Goal: Task Accomplishment & Management: Manage account settings

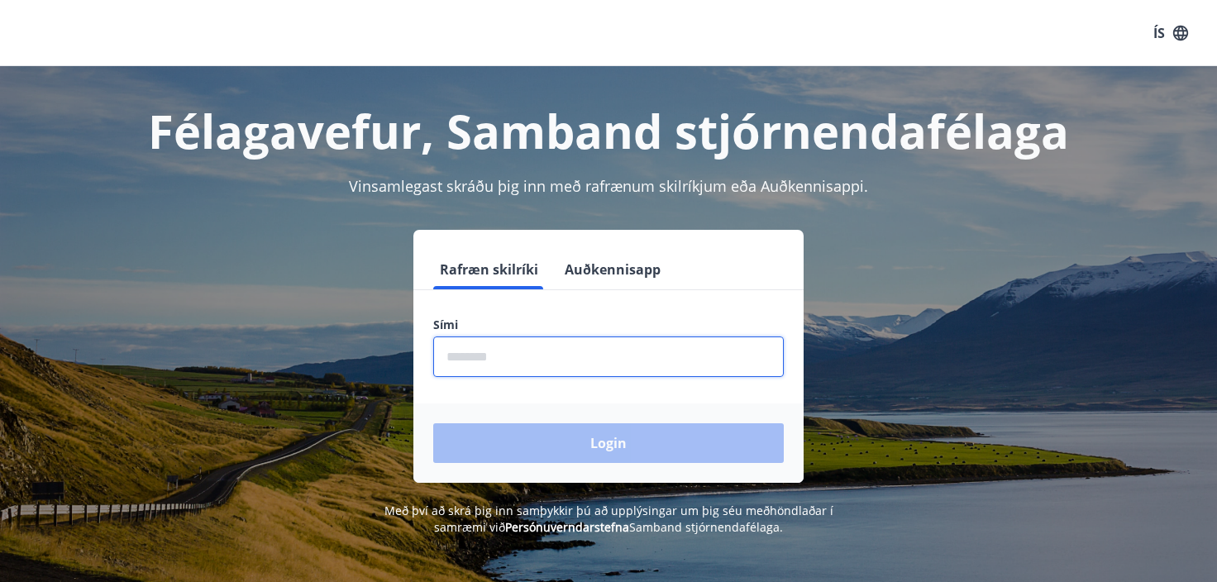
click at [471, 357] on input "phone" at bounding box center [608, 356] width 350 height 40
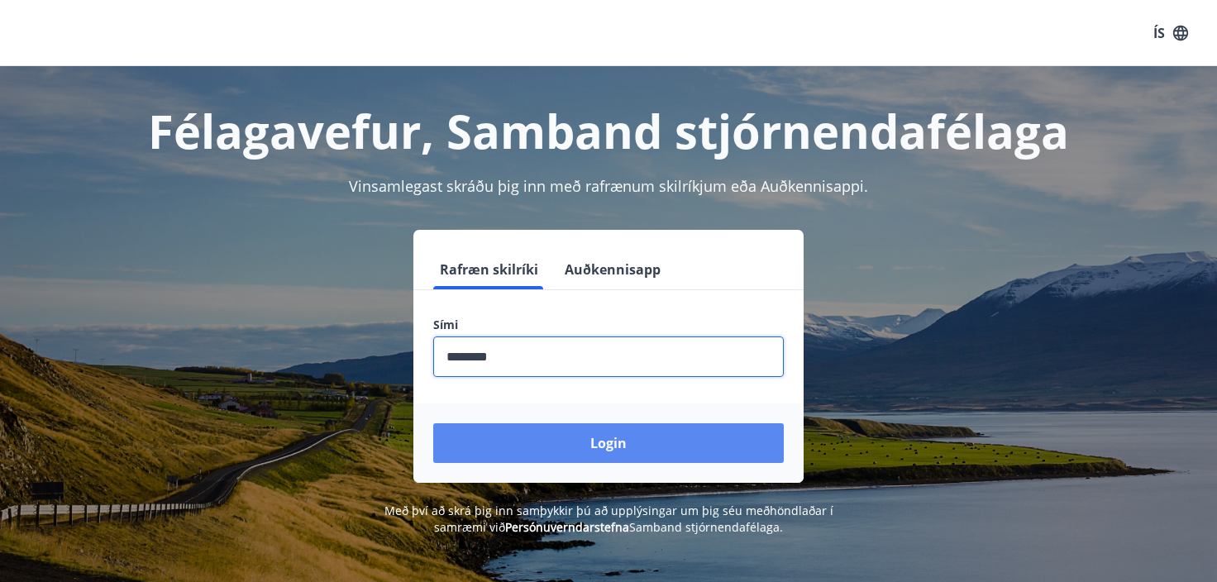
type input "********"
click at [626, 438] on button "Login" at bounding box center [608, 443] width 350 height 40
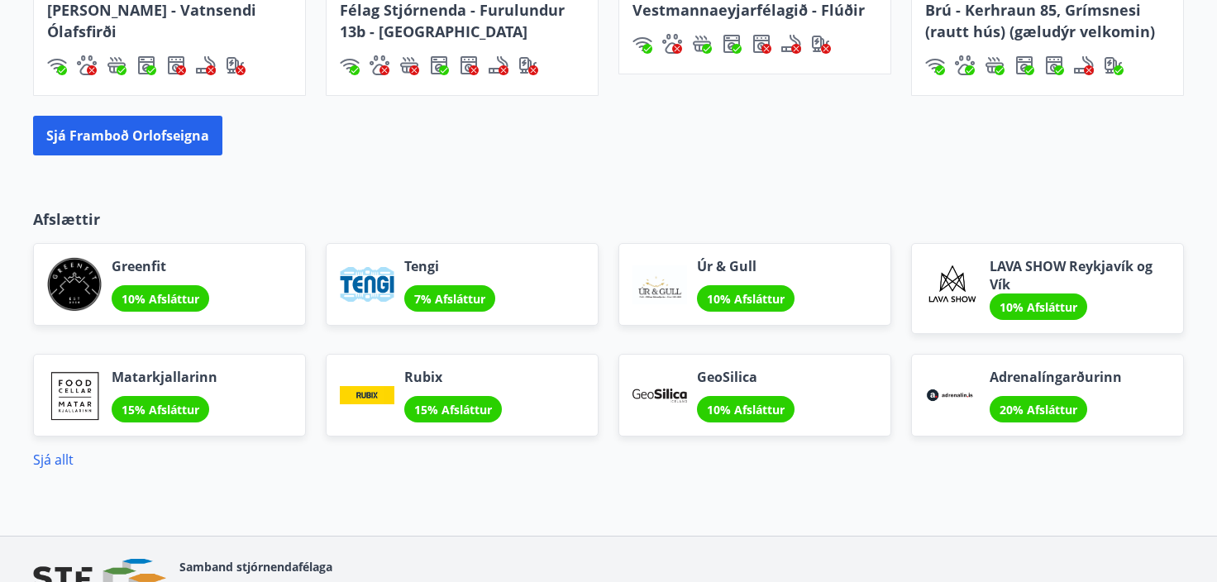
scroll to position [1331, 0]
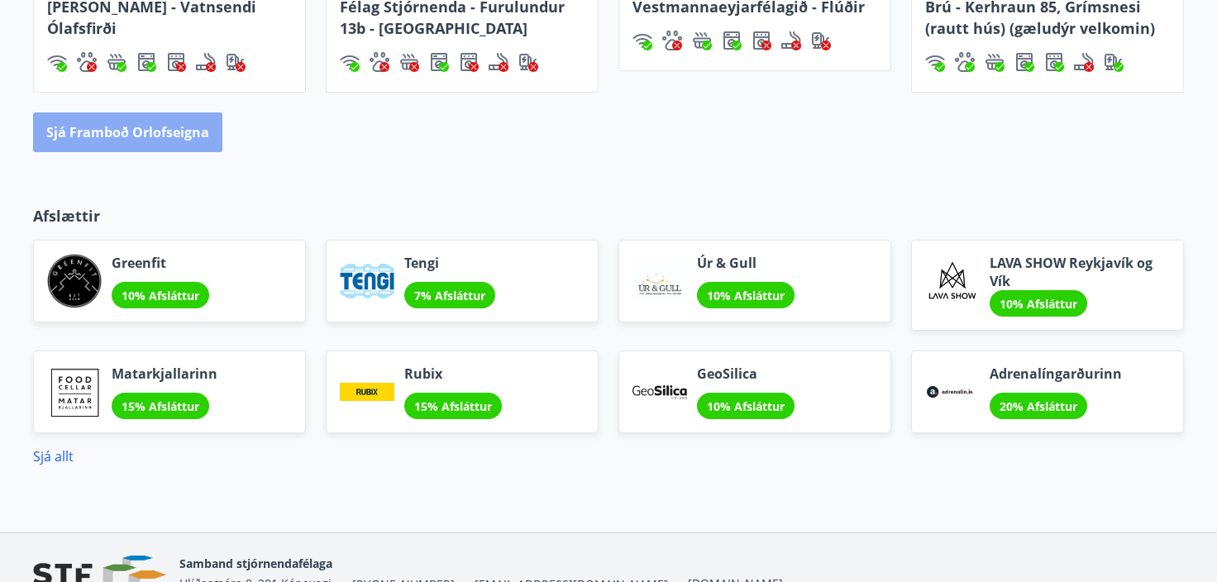
click at [144, 127] on button "Sjá framboð orlofseigna" at bounding box center [127, 132] width 189 height 40
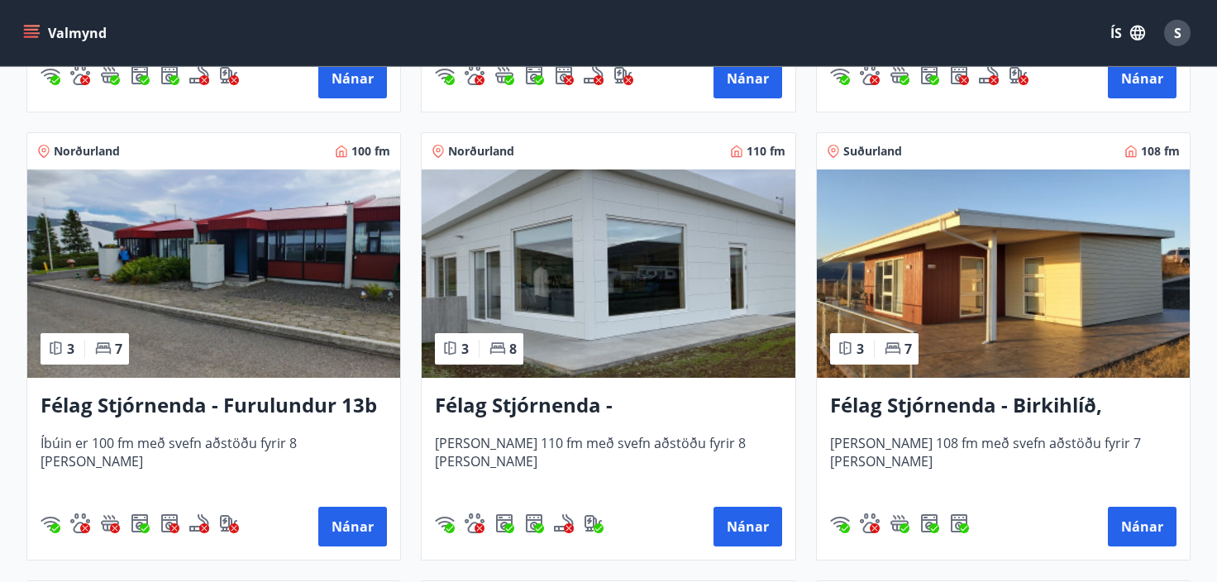
scroll to position [3429, 0]
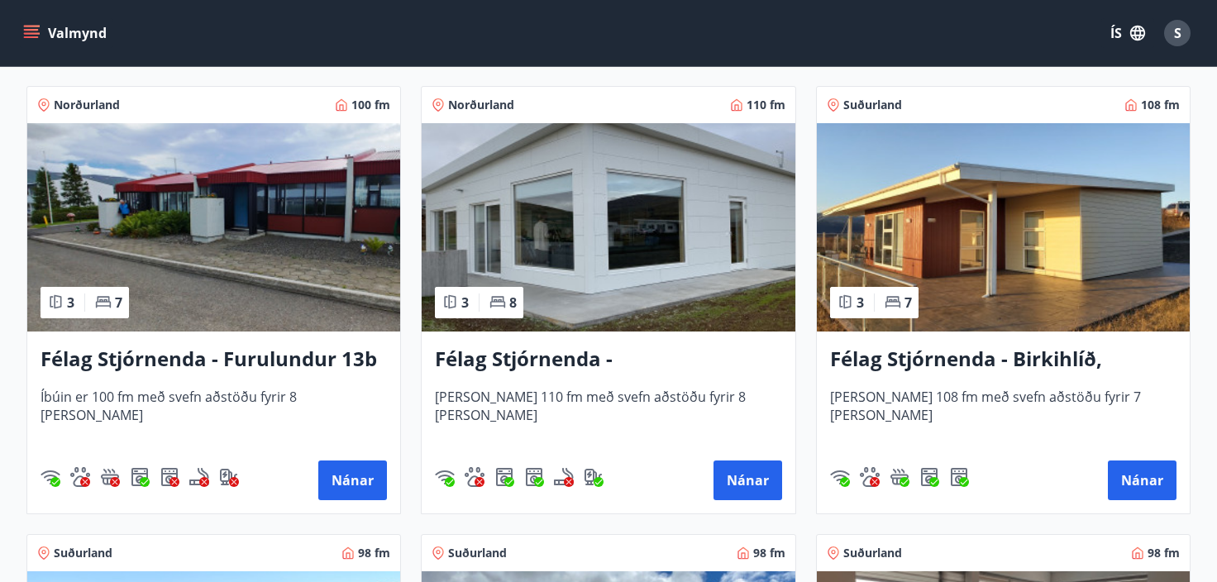
click at [252, 355] on h3 "Félag Stjórnenda - Furulundur 13b - Akureyri" at bounding box center [213, 360] width 346 height 30
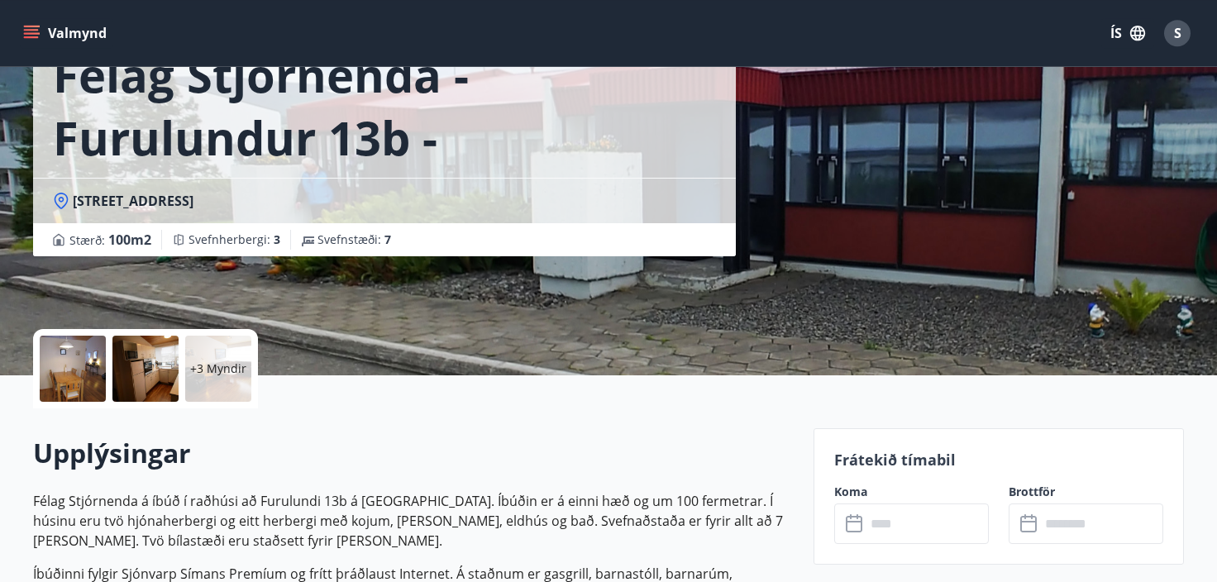
scroll to position [201, 0]
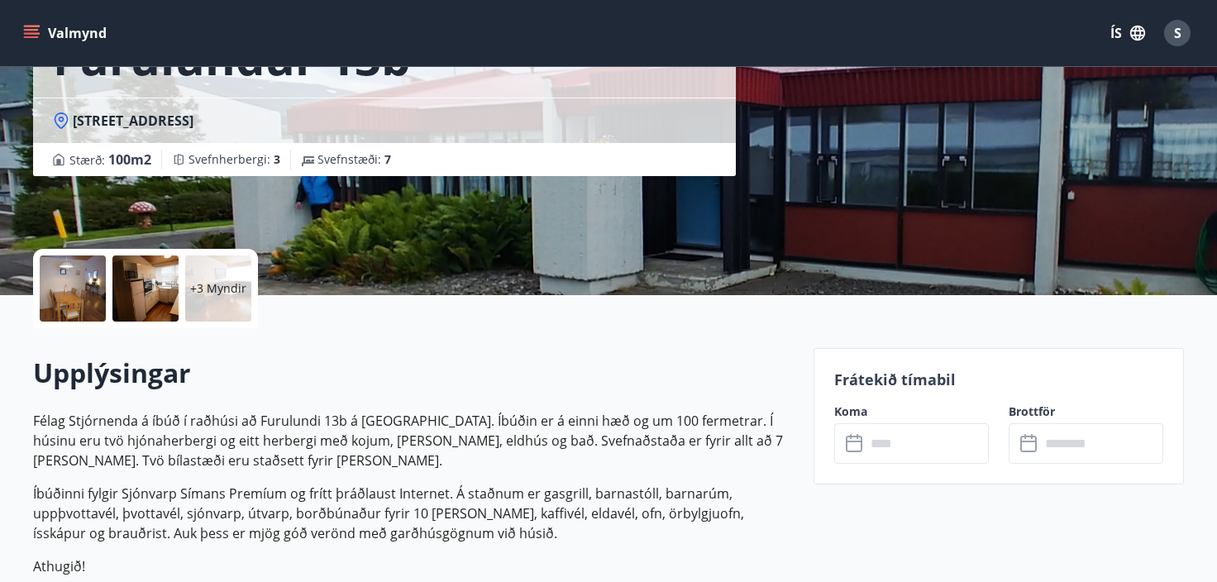
click at [74, 286] on div at bounding box center [73, 288] width 66 height 66
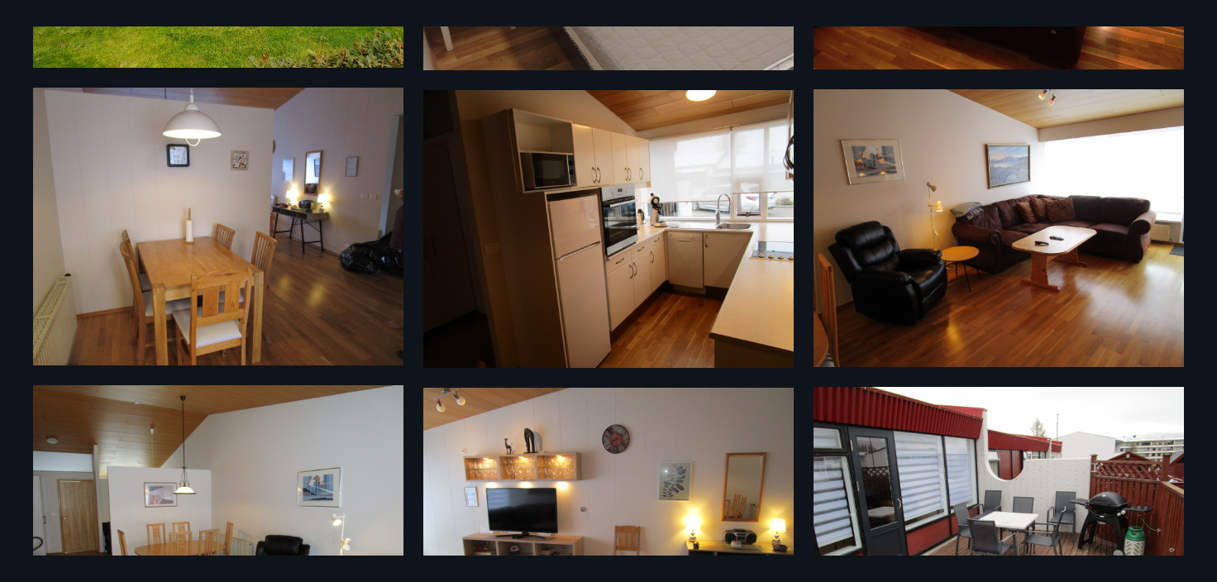
scroll to position [434, 0]
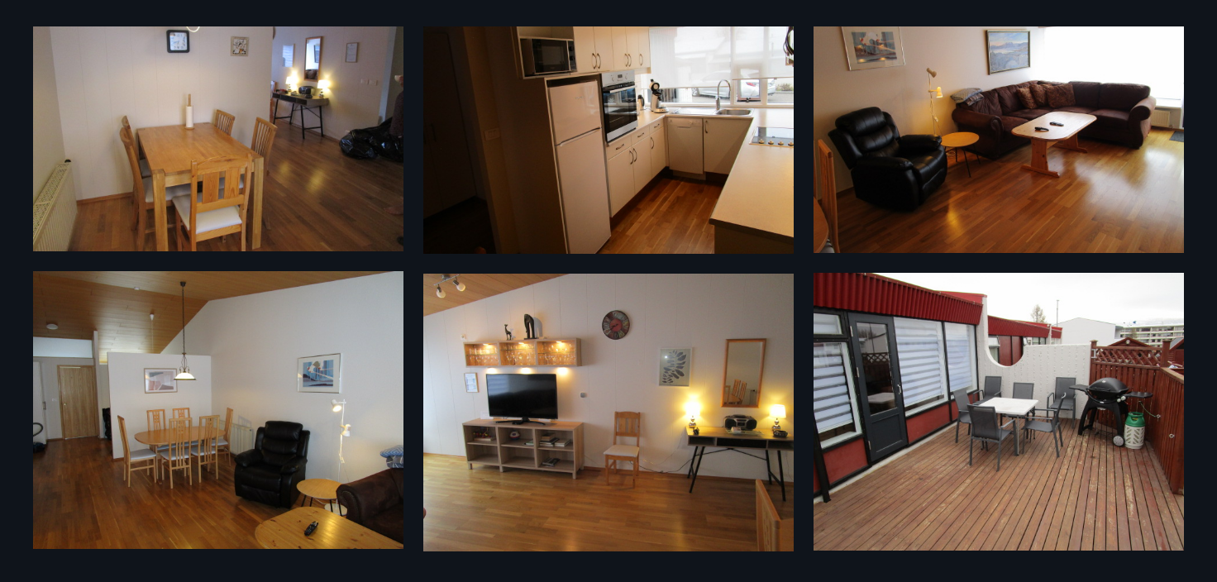
click at [317, 488] on img at bounding box center [218, 410] width 370 height 278
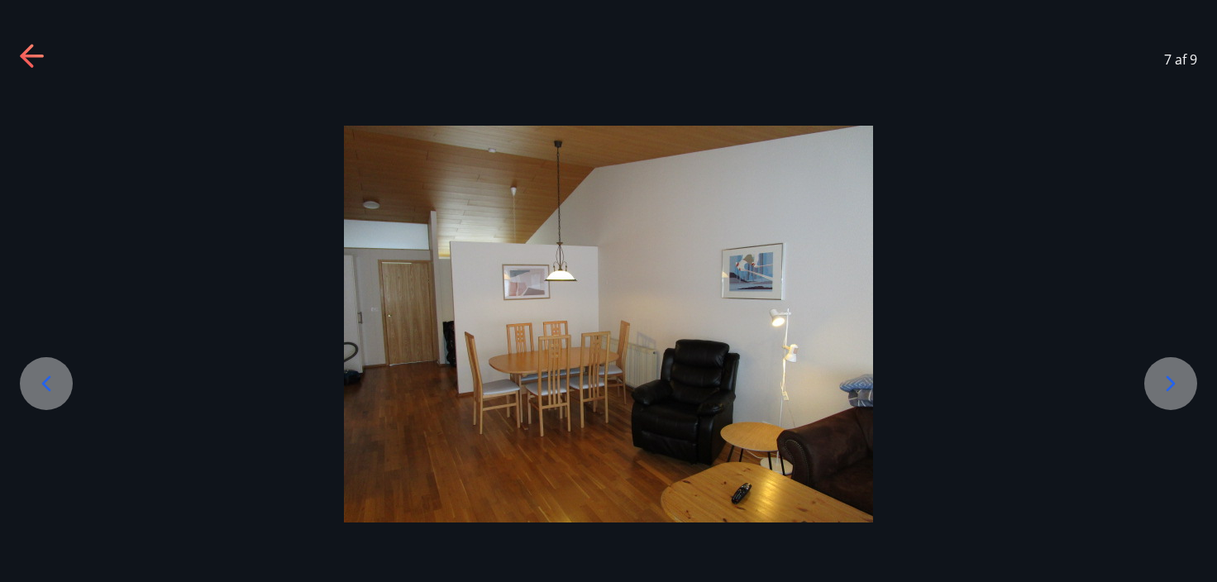
click at [1167, 378] on icon at bounding box center [1170, 384] width 9 height 16
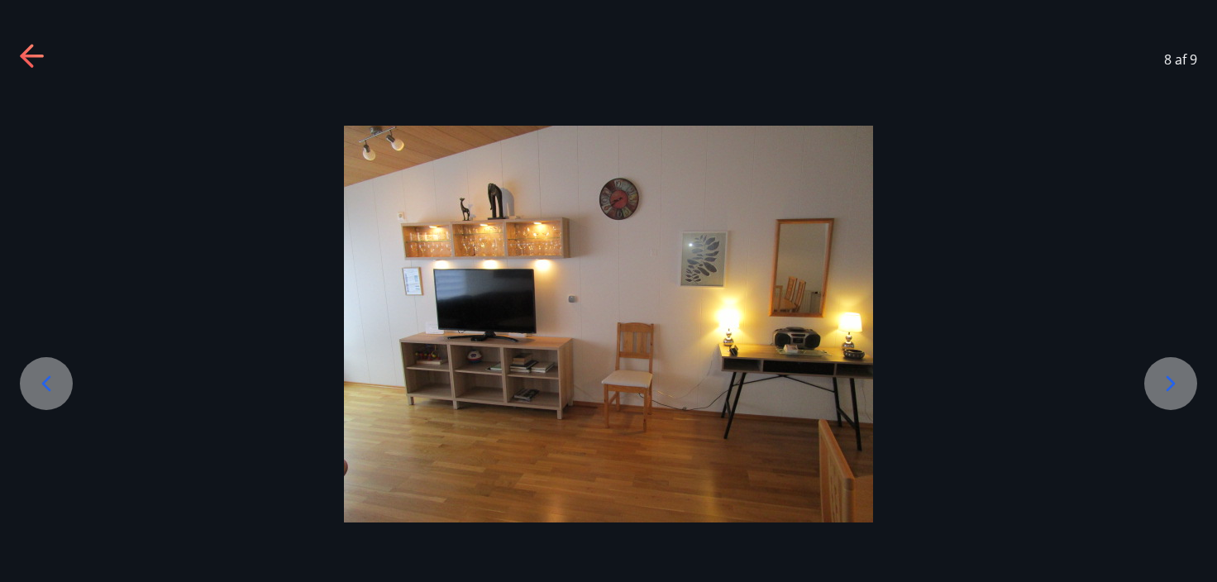
click at [1167, 378] on icon at bounding box center [1170, 384] width 9 height 16
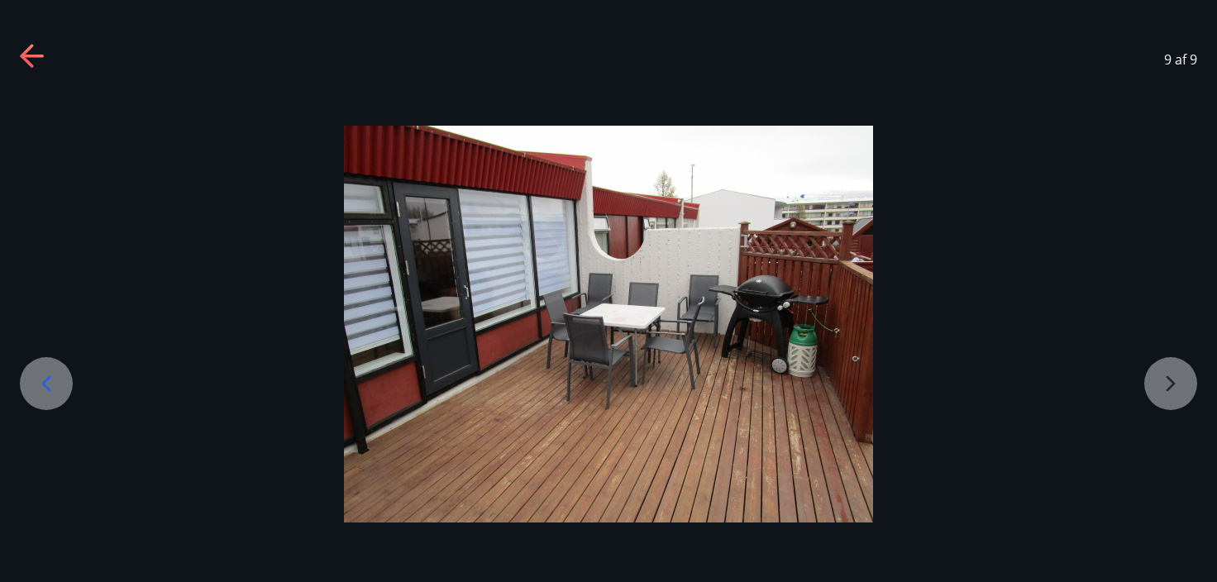
click at [1167, 378] on div at bounding box center [608, 324] width 1217 height 397
click at [1169, 382] on div at bounding box center [608, 324] width 1217 height 397
click at [67, 371] on div at bounding box center [46, 383] width 53 height 53
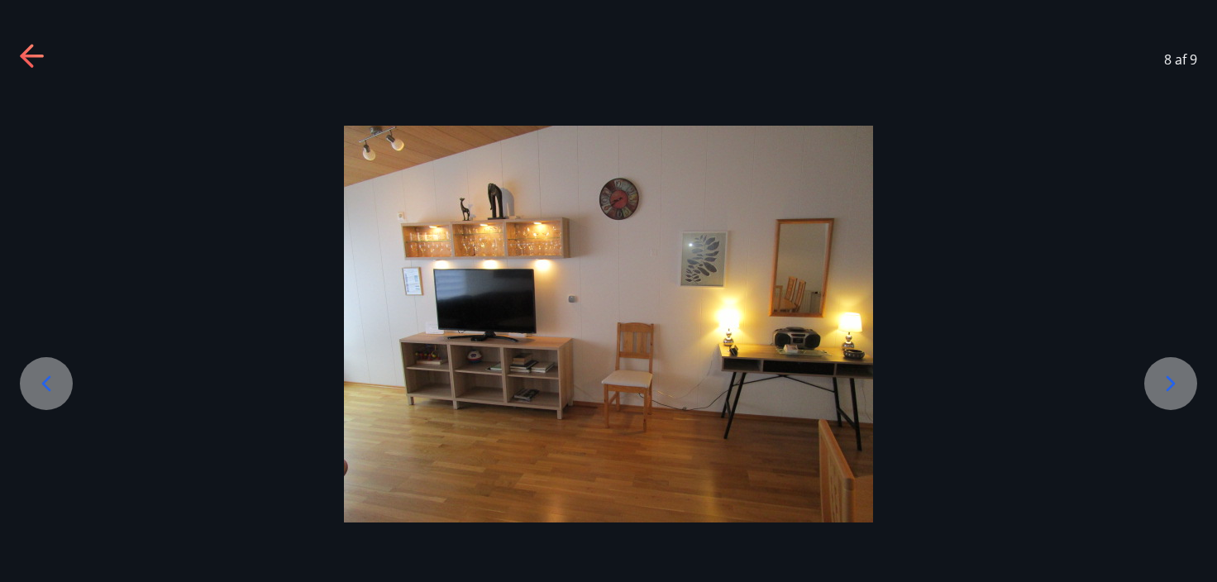
click at [31, 381] on div at bounding box center [46, 383] width 53 height 53
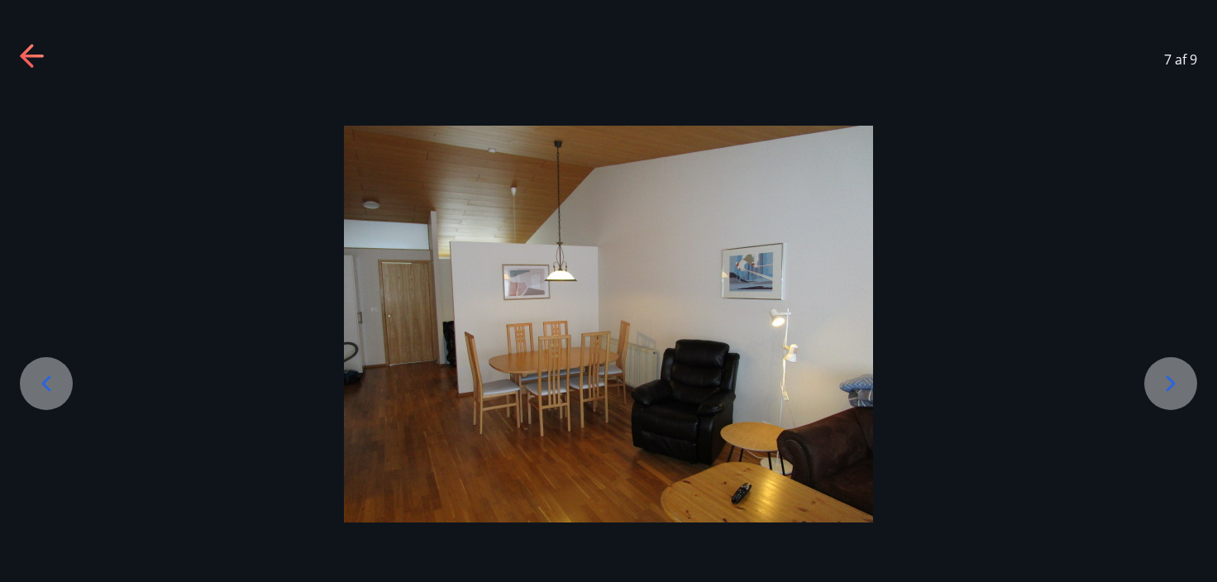
click at [40, 374] on icon at bounding box center [46, 383] width 26 height 26
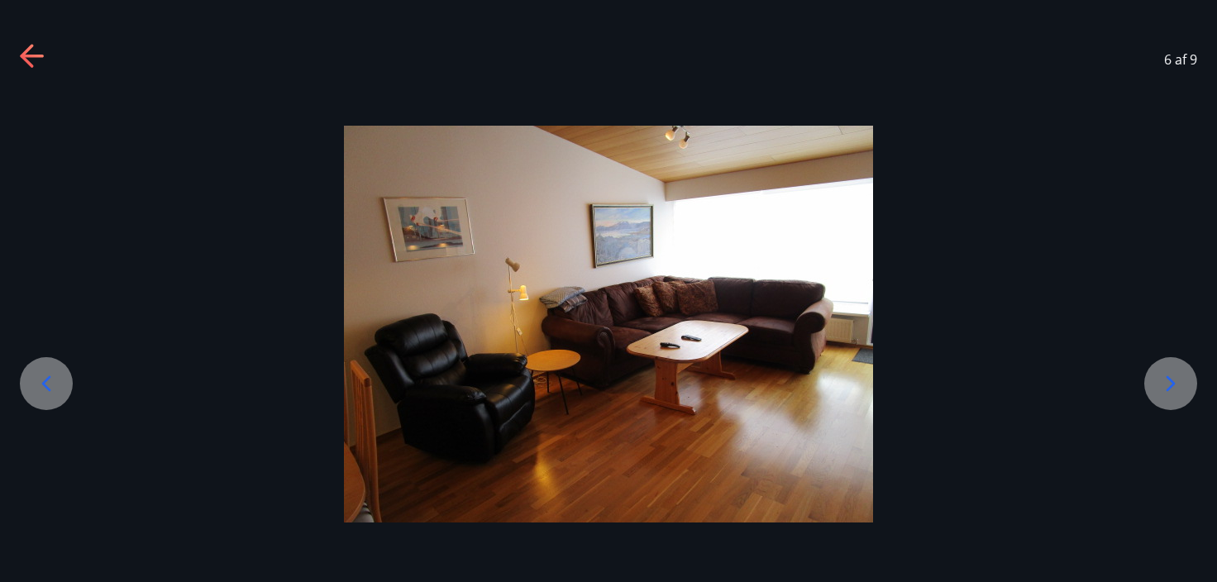
click at [53, 374] on icon at bounding box center [46, 383] width 26 height 26
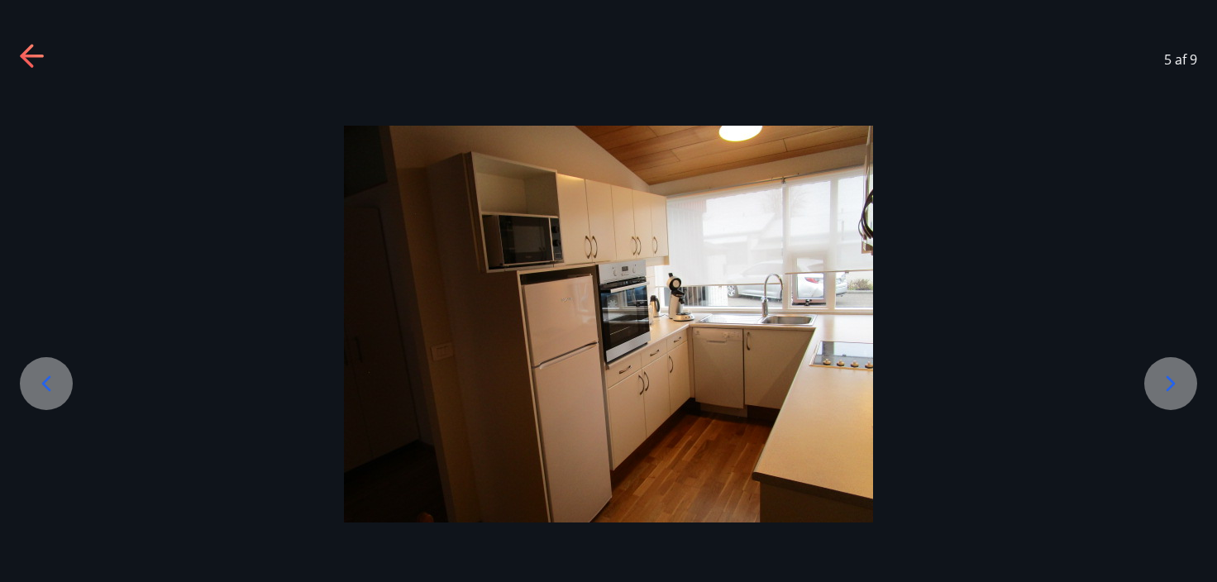
click at [59, 374] on icon at bounding box center [46, 383] width 26 height 26
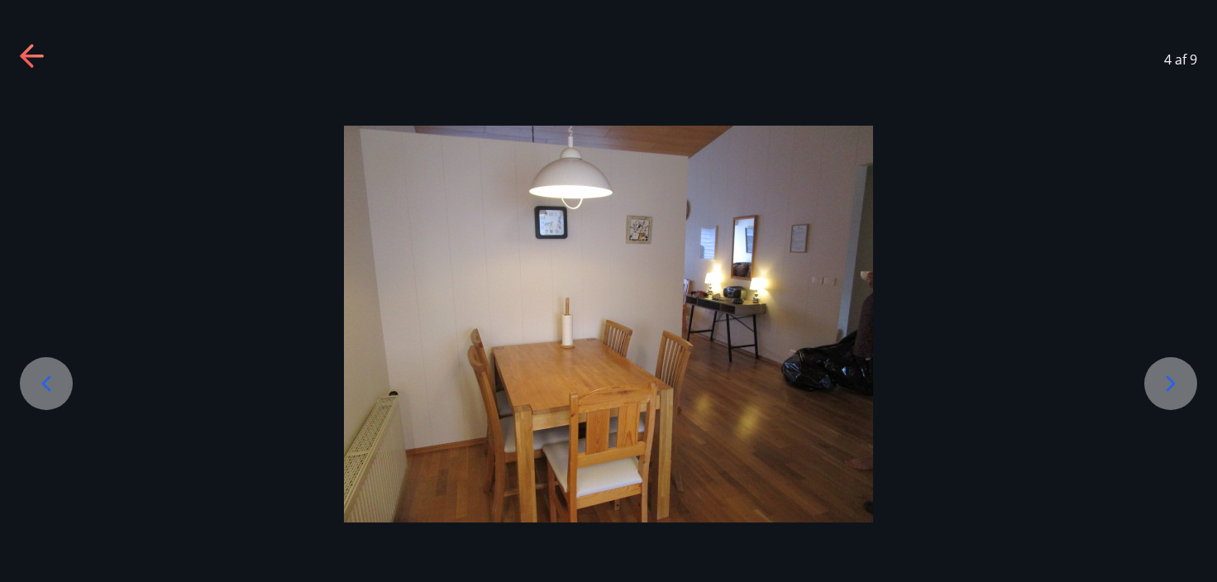
click at [60, 374] on div at bounding box center [46, 383] width 53 height 53
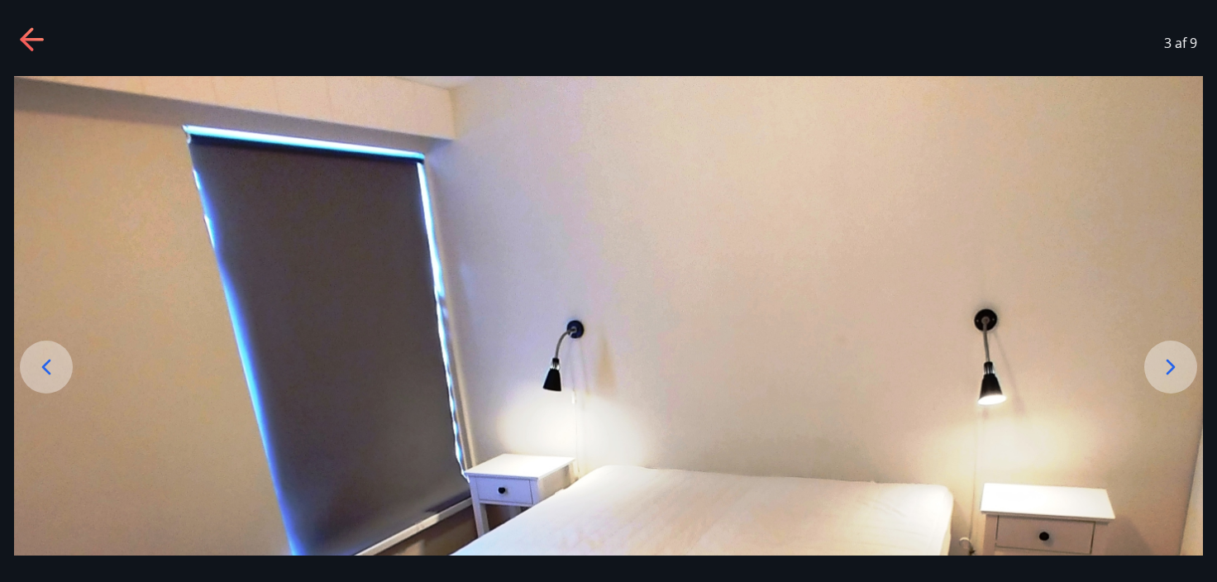
scroll to position [0, 0]
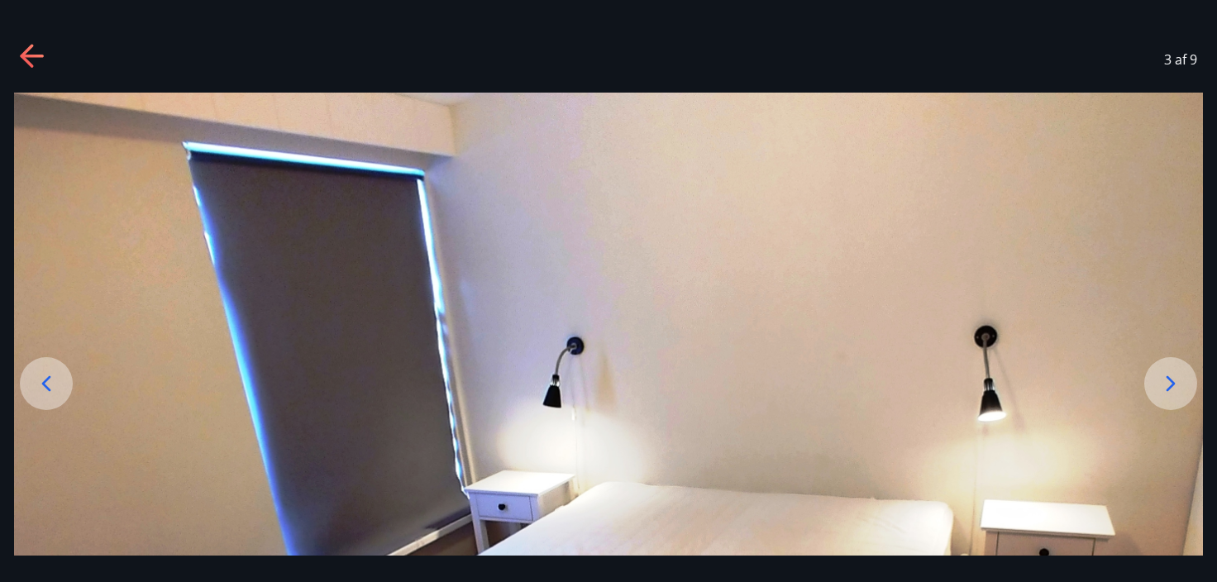
click at [49, 382] on icon at bounding box center [46, 383] width 26 height 26
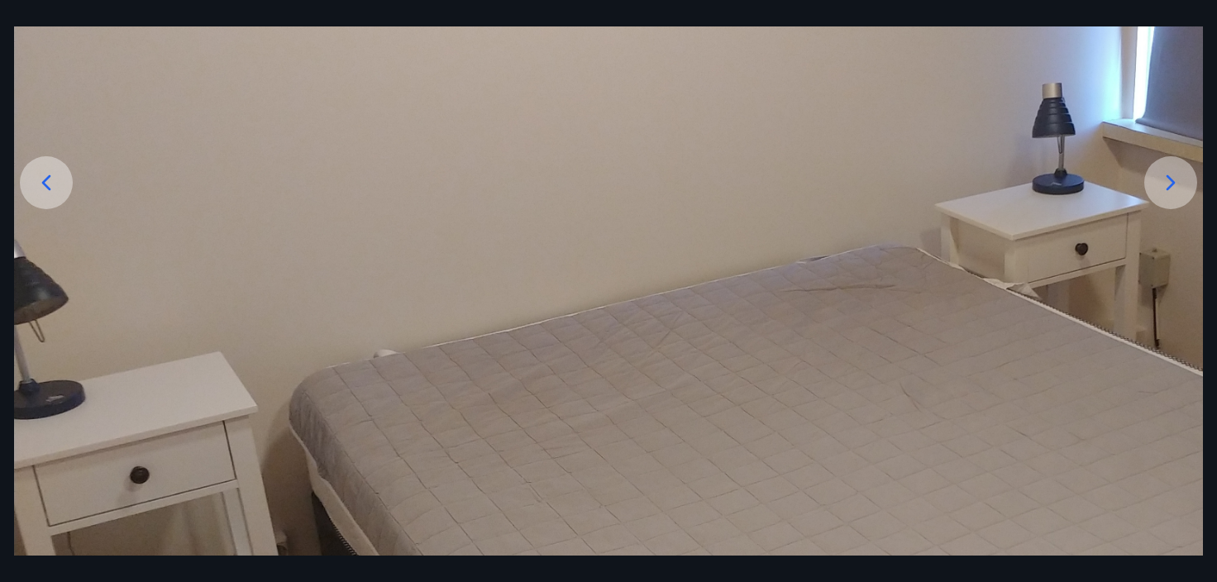
scroll to position [264, 0]
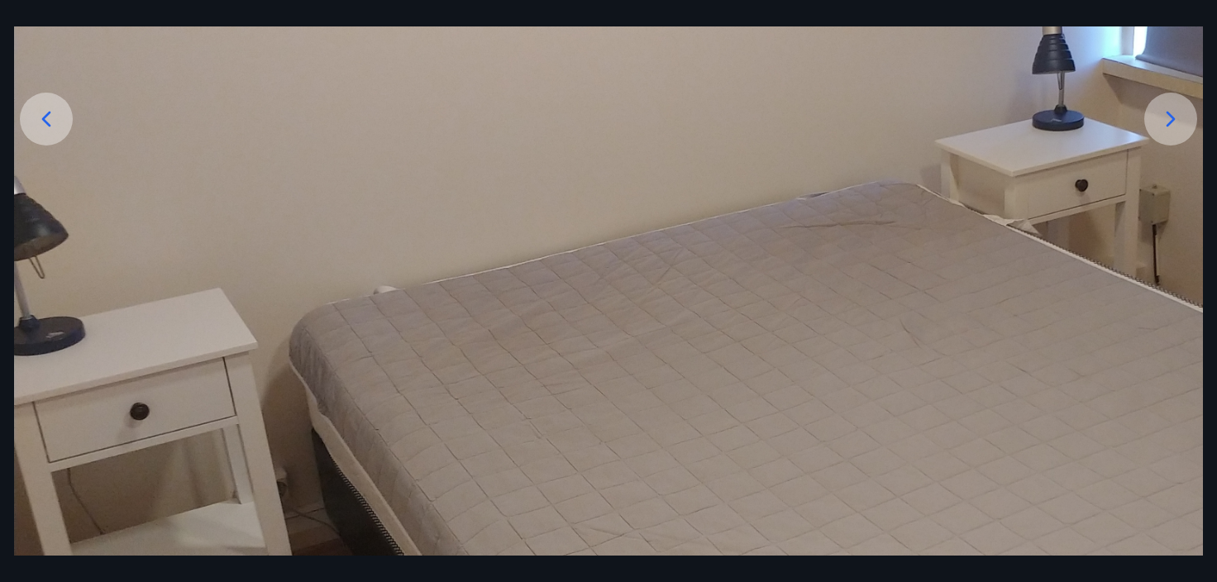
click at [51, 106] on icon at bounding box center [46, 119] width 26 height 26
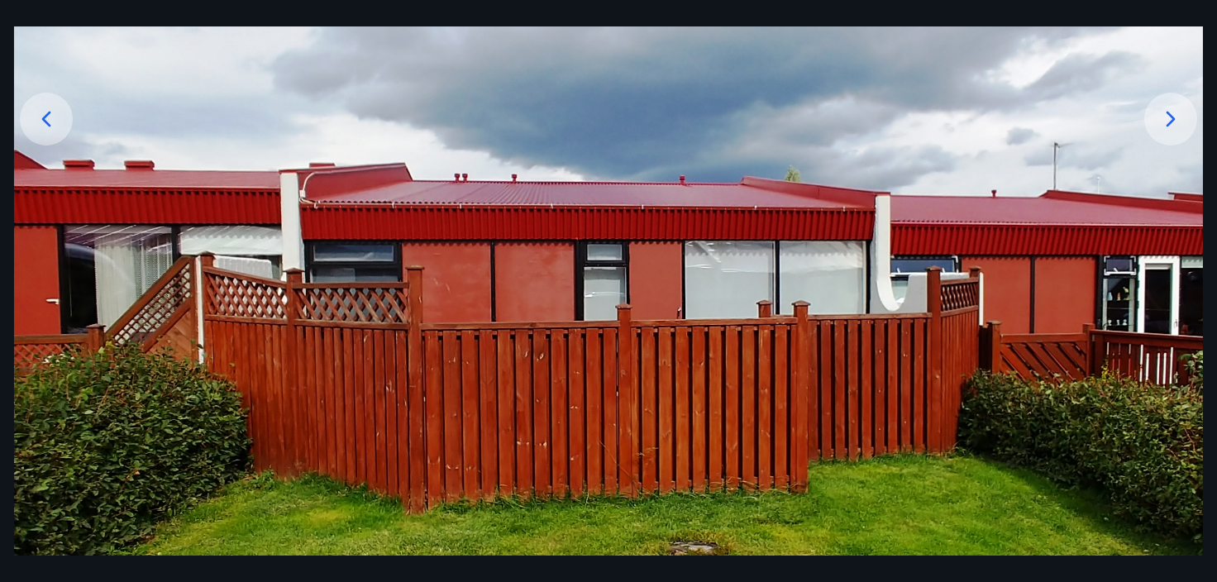
click at [39, 116] on icon at bounding box center [46, 119] width 26 height 26
click at [50, 116] on icon at bounding box center [46, 119] width 26 height 26
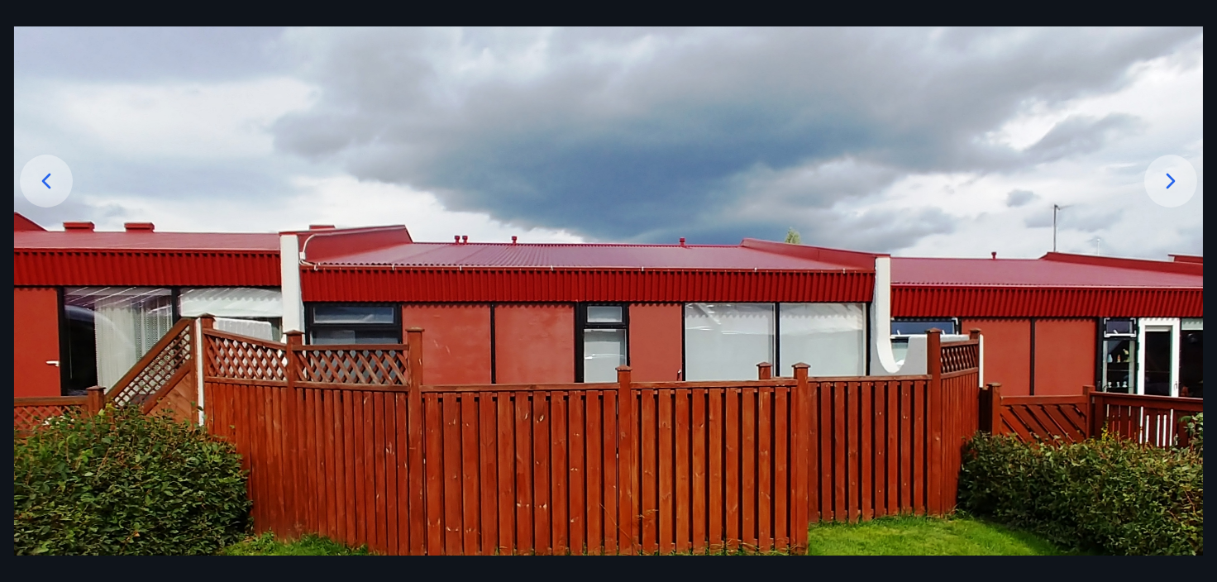
scroll to position [371, 0]
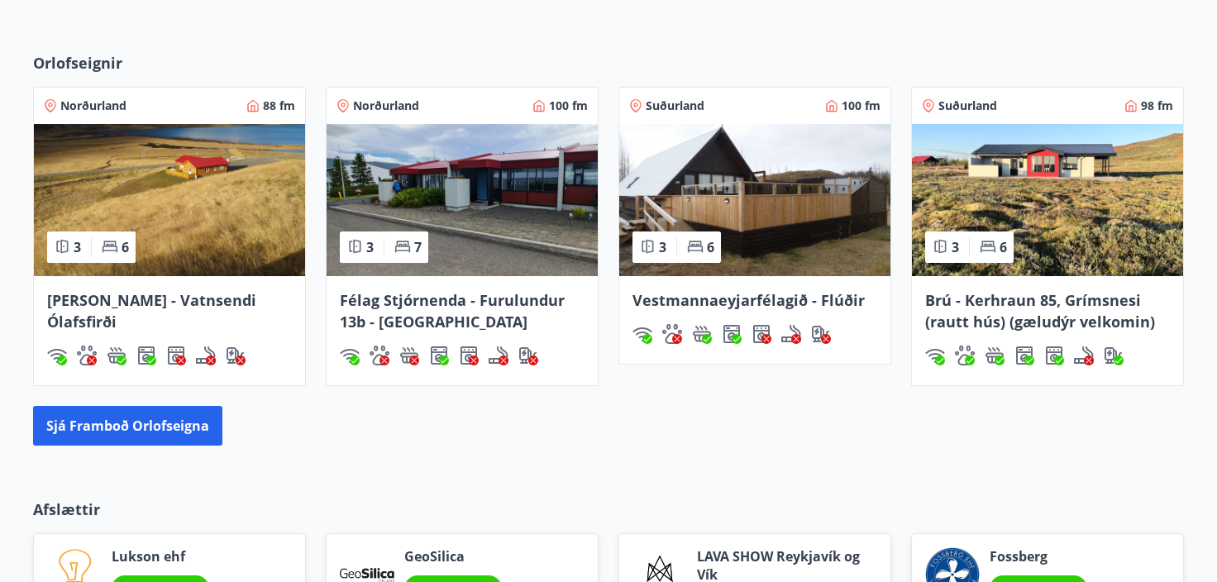
scroll to position [1038, 0]
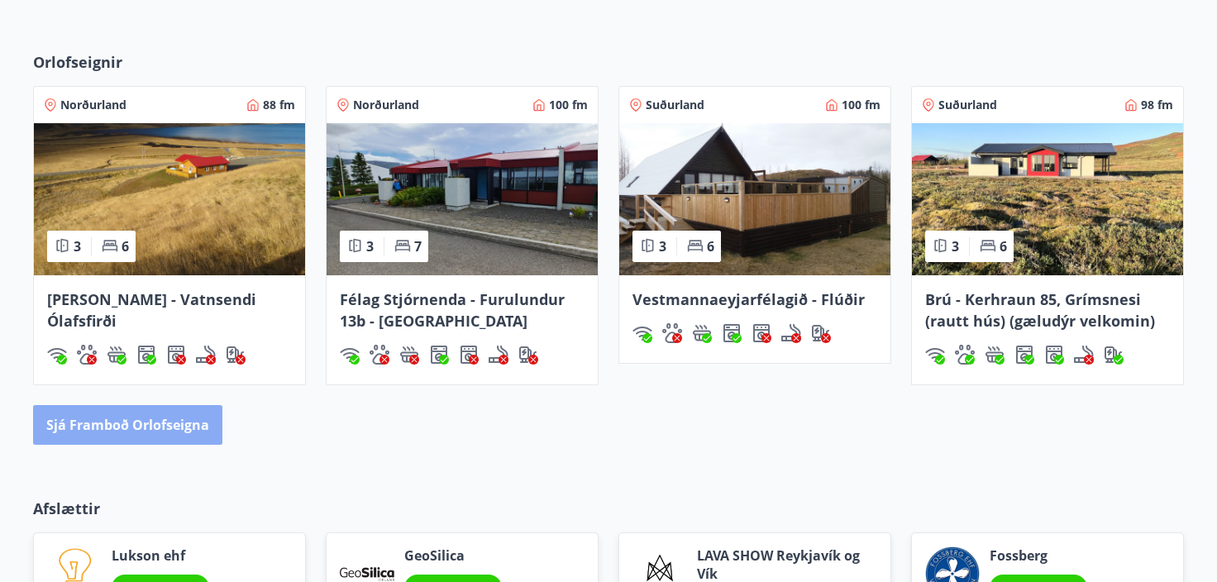
click at [144, 423] on button "Sjá framboð orlofseigna" at bounding box center [127, 425] width 189 height 40
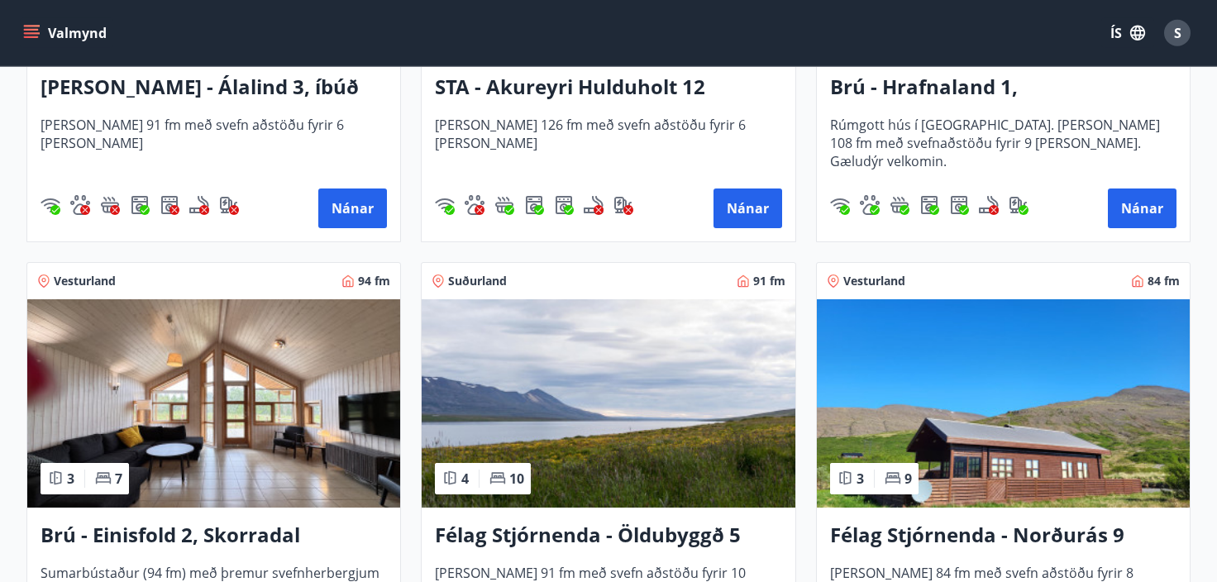
scroll to position [1045, 0]
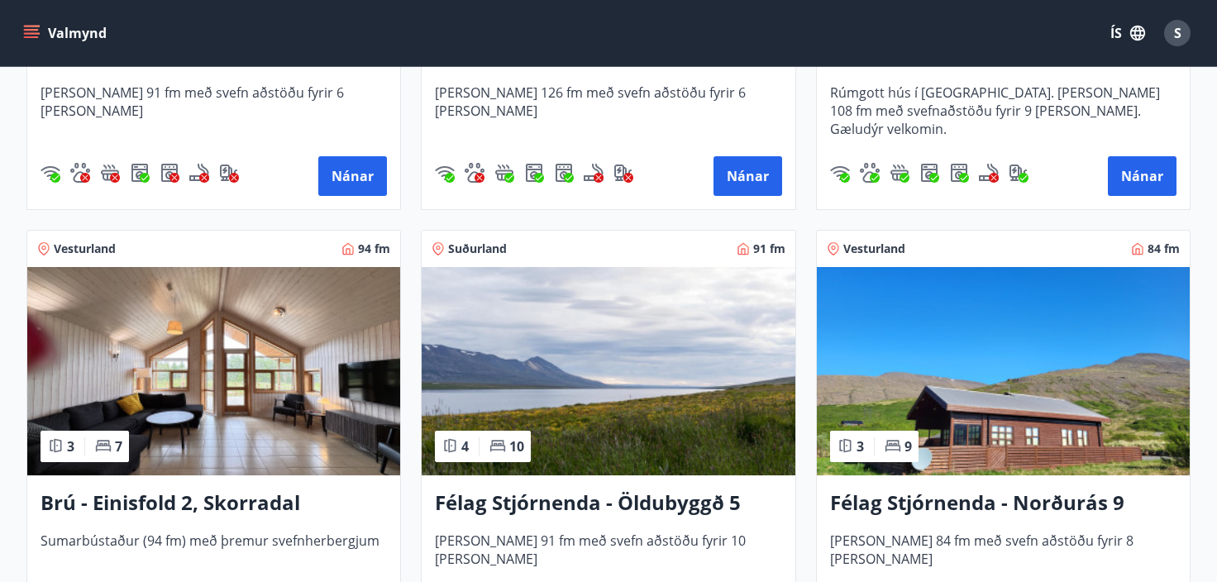
click at [627, 425] on img at bounding box center [607, 371] width 373 height 208
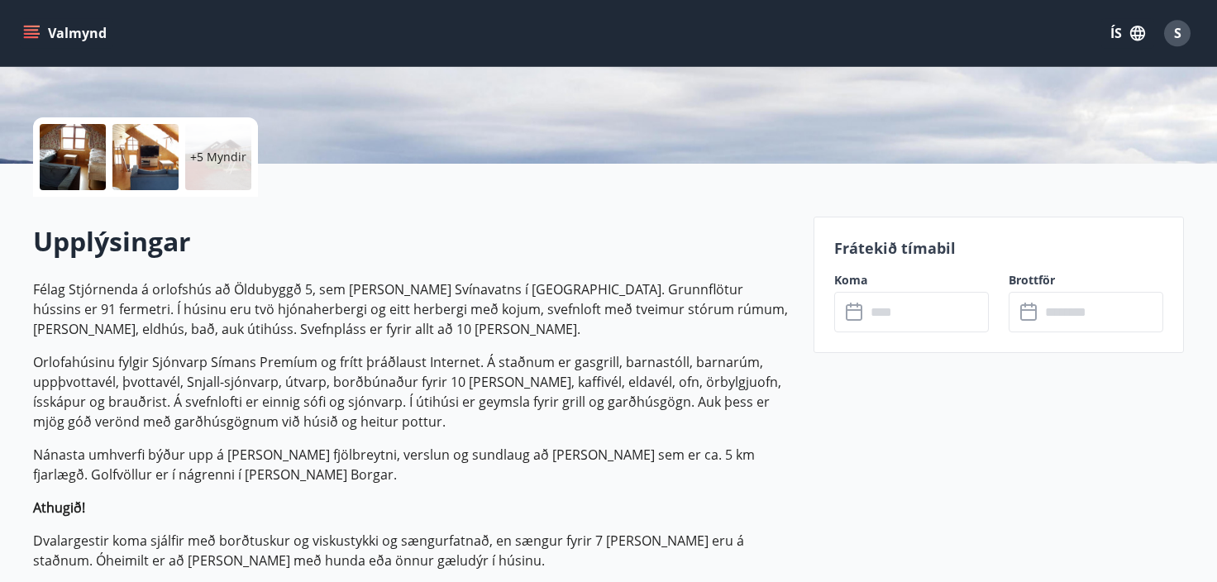
scroll to position [190, 0]
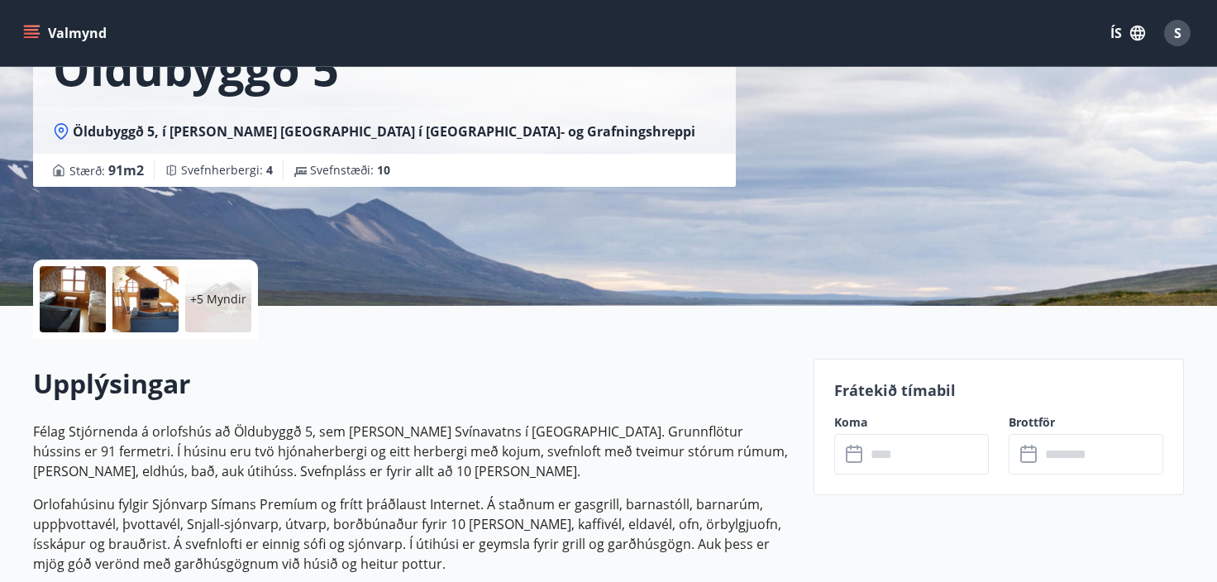
click at [74, 294] on div at bounding box center [73, 299] width 66 height 66
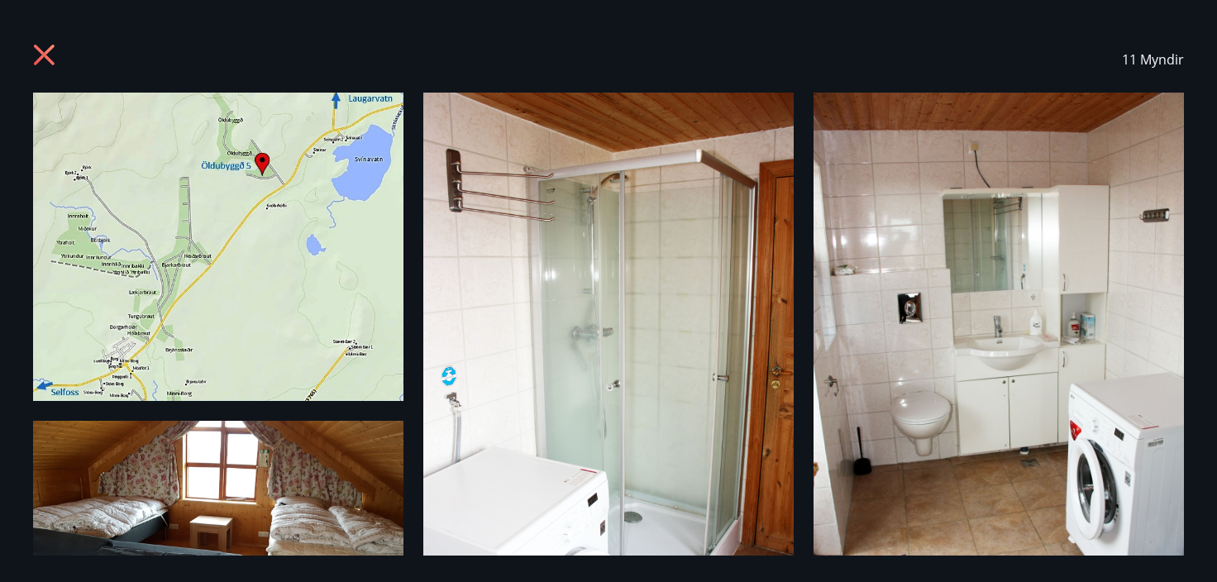
scroll to position [0, 0]
click at [42, 53] on icon at bounding box center [44, 55] width 21 height 21
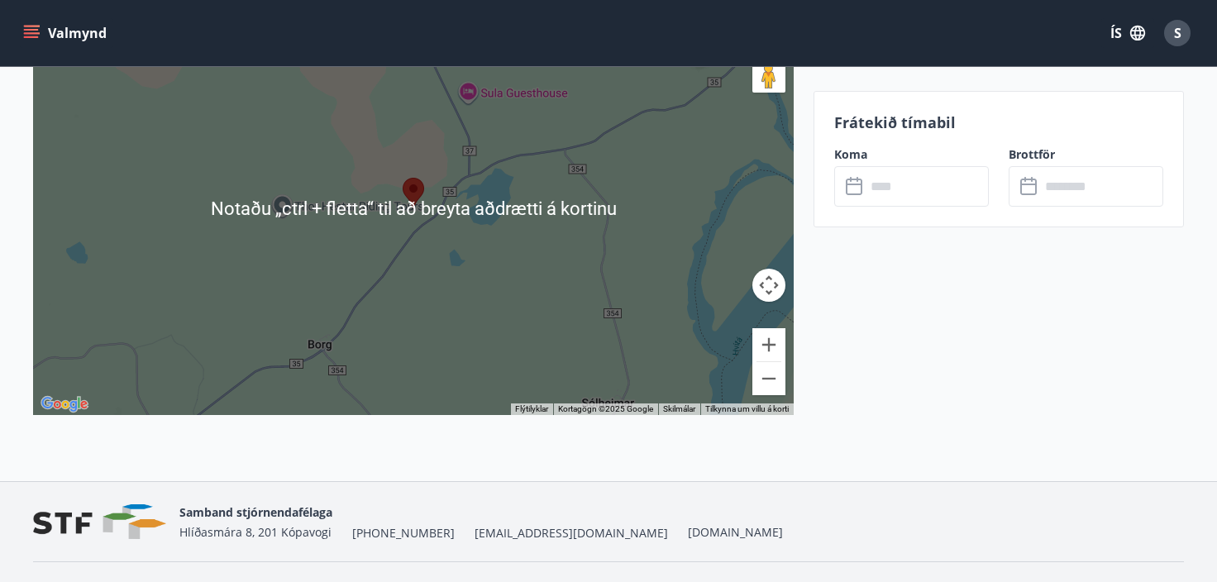
scroll to position [2756, 0]
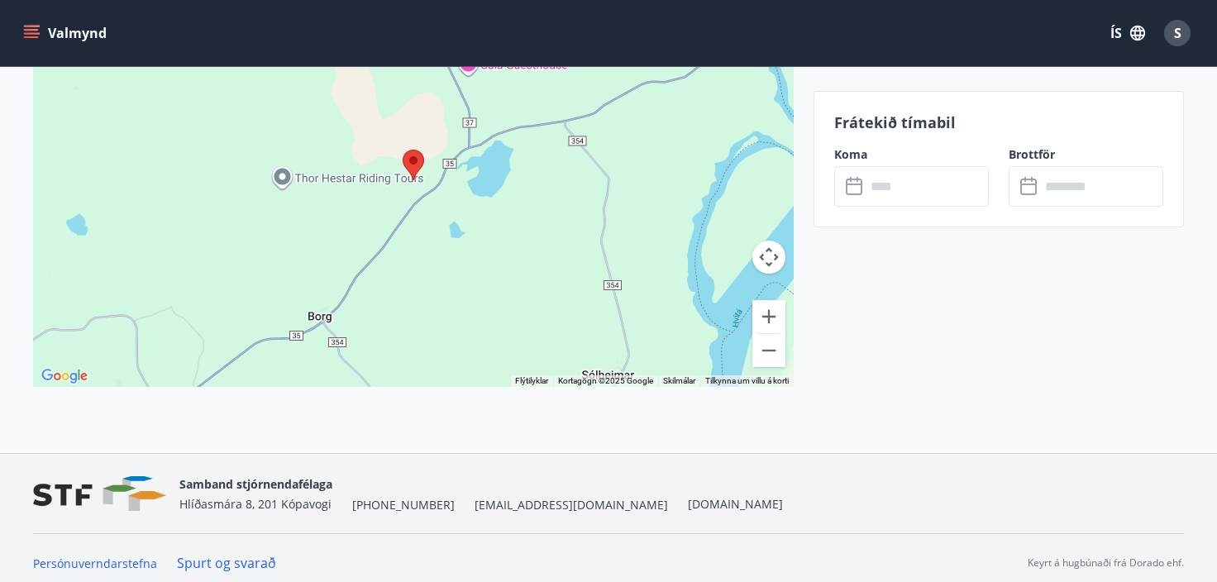
click at [764, 250] on button "Myndavélarstýringar korts" at bounding box center [768, 257] width 33 height 33
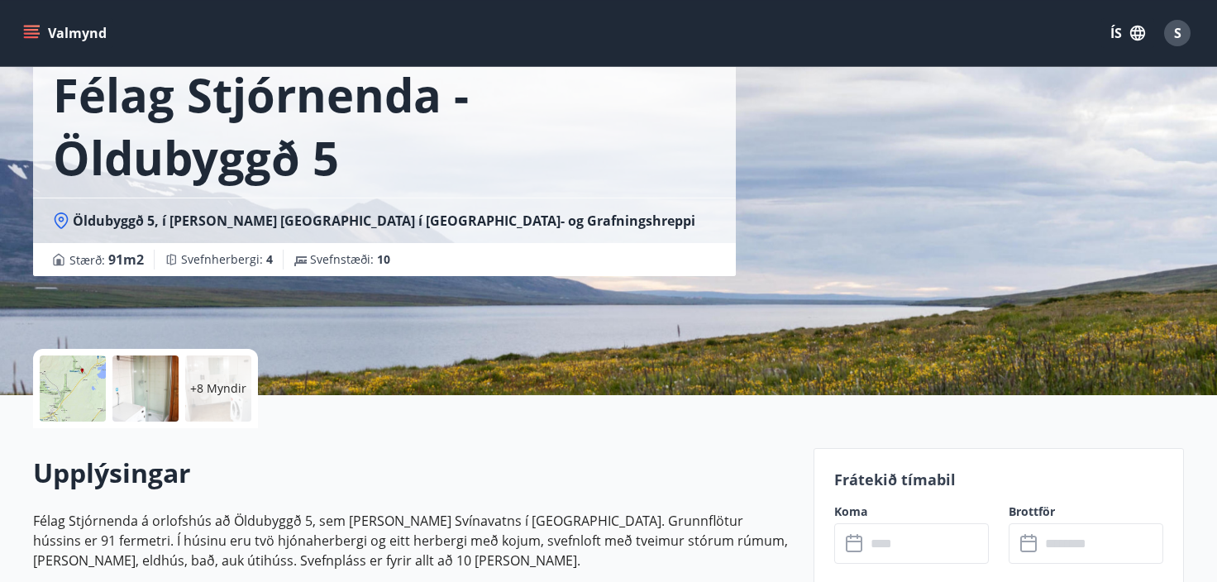
scroll to position [0, 0]
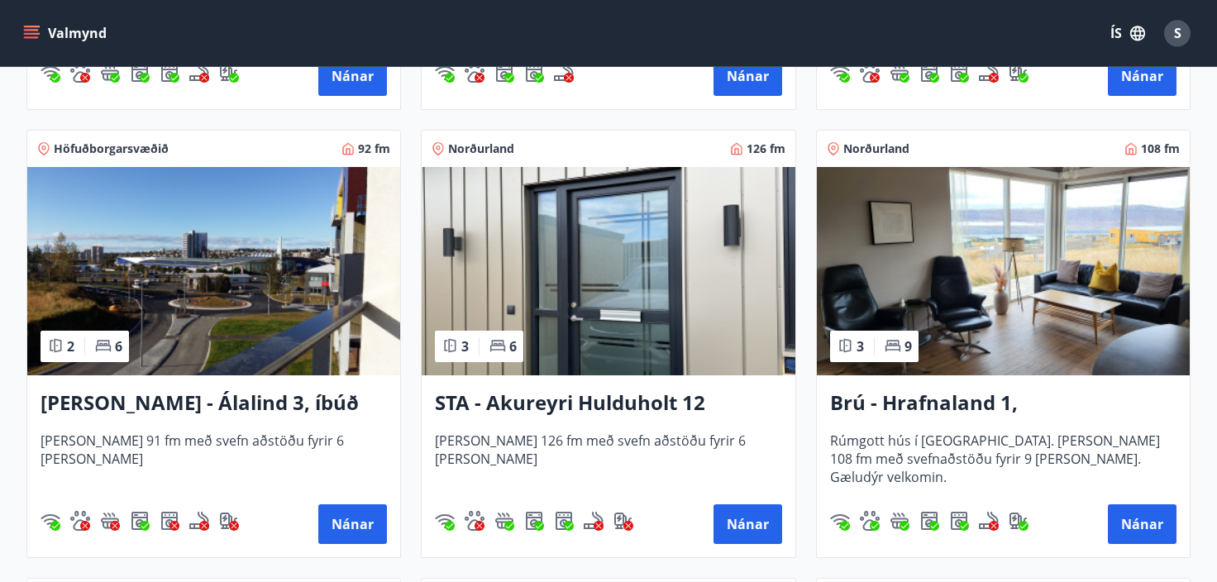
scroll to position [665, 0]
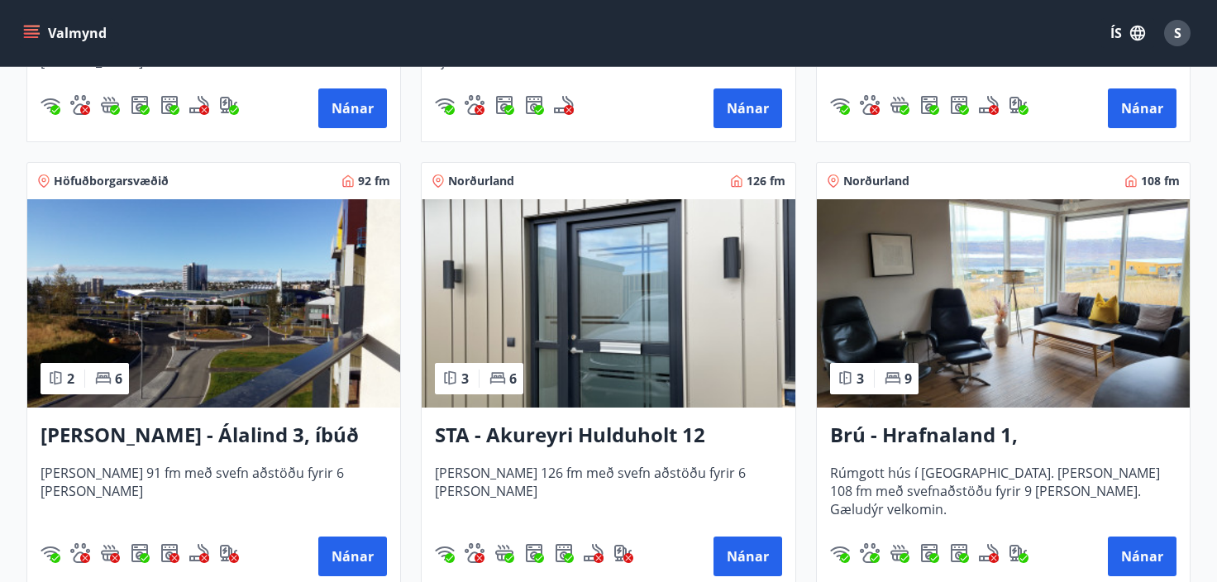
click at [569, 431] on h3 "STA - Akureyri Hulduholt 12" at bounding box center [608, 436] width 346 height 30
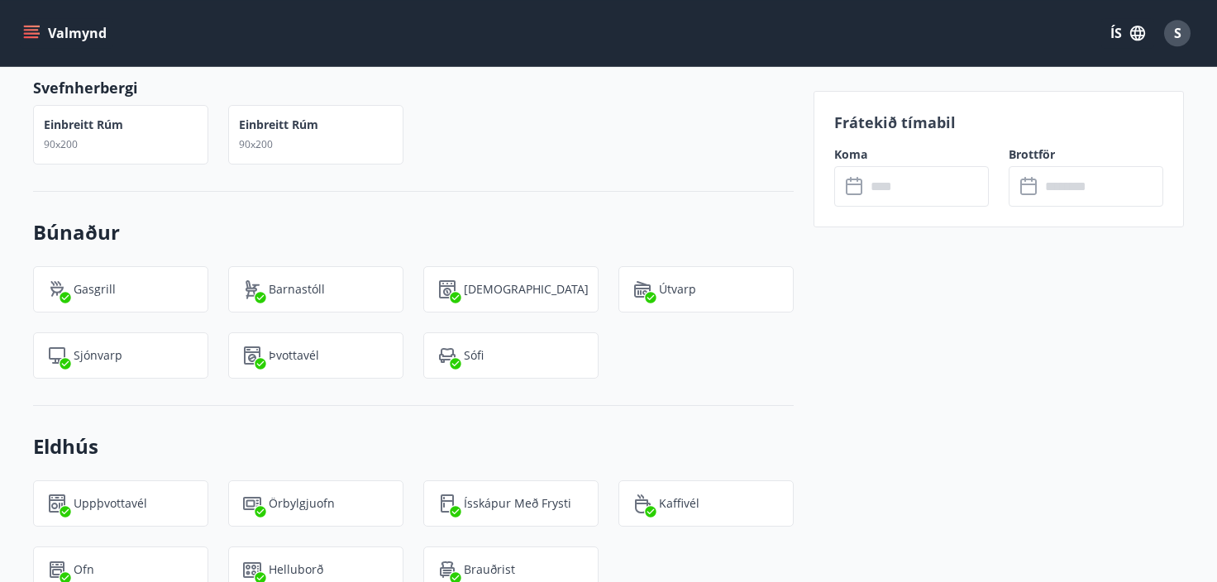
scroll to position [1281, 0]
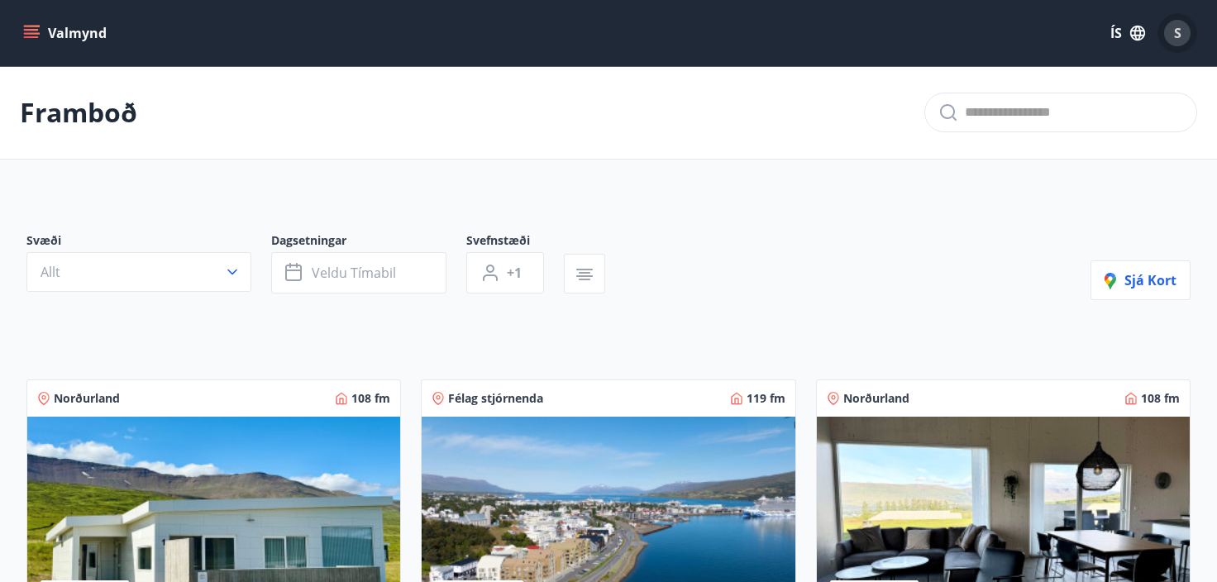
click at [1174, 30] on span "S" at bounding box center [1177, 33] width 7 height 18
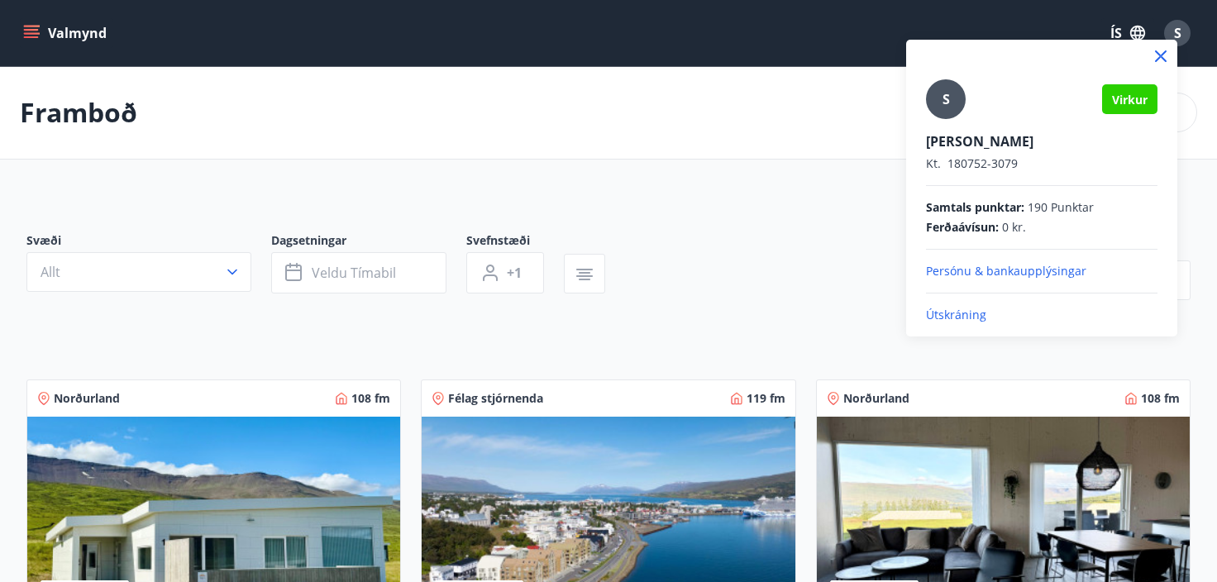
click at [1023, 269] on p "Persónu & bankaupplýsingar" at bounding box center [1041, 271] width 231 height 17
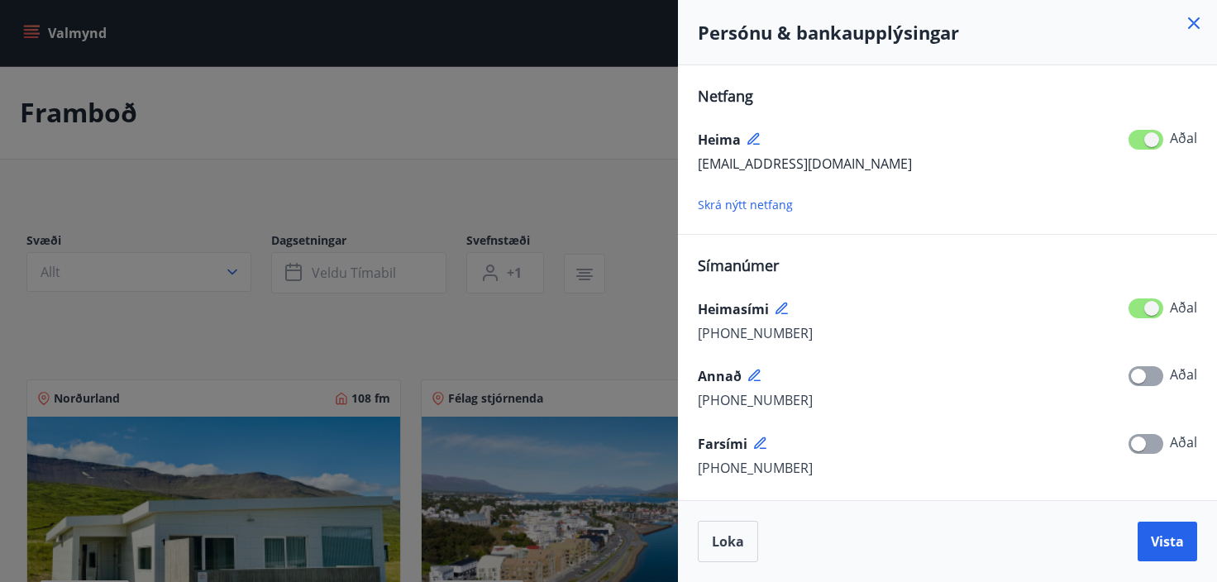
click at [770, 319] on div "Heimasími" at bounding box center [947, 309] width 499 height 26
click at [784, 305] on icon at bounding box center [782, 309] width 15 height 15
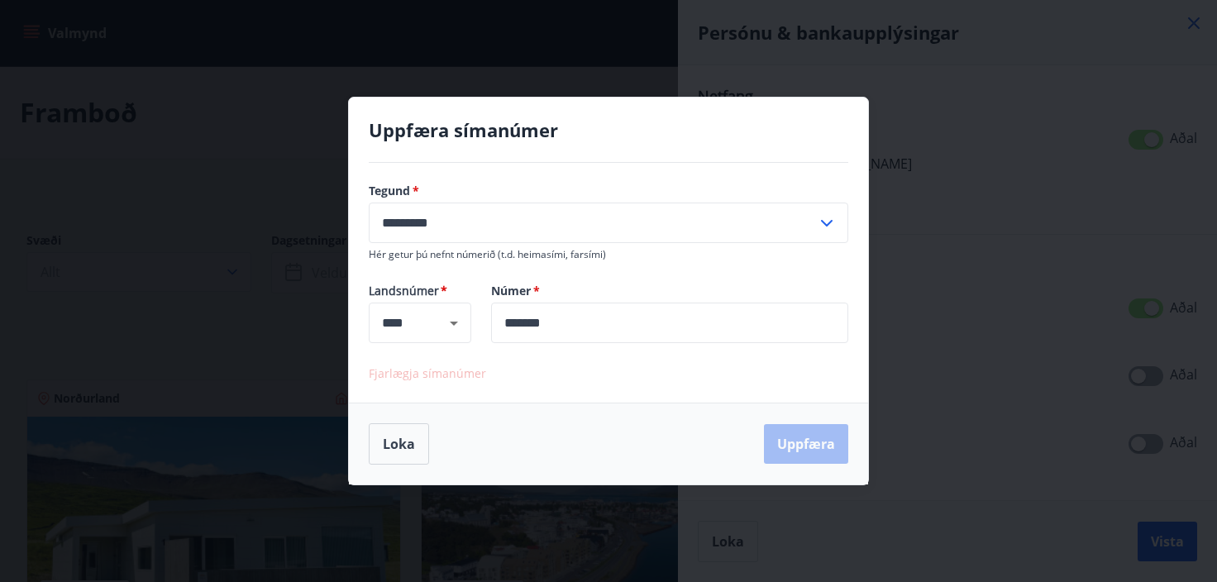
click at [574, 323] on input "*******" at bounding box center [669, 322] width 357 height 40
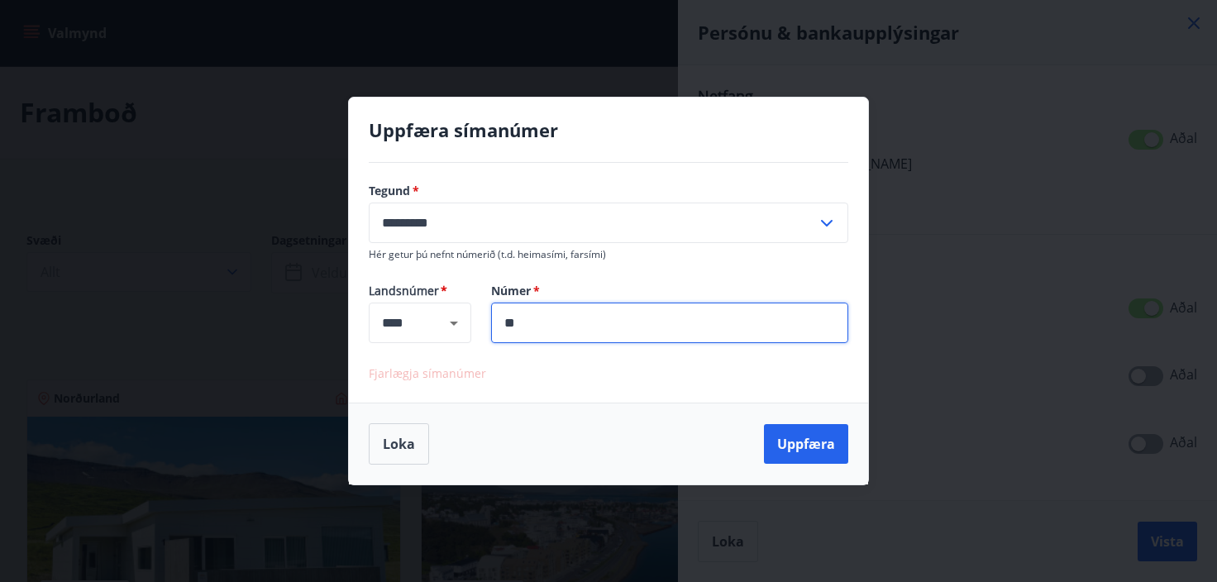
type input "*"
click at [414, 360] on div "Tegund   * ********* ​ Hér getur þú nefnt númerið (t.d. heimasími, farsími) Lan…" at bounding box center [608, 283] width 519 height 240
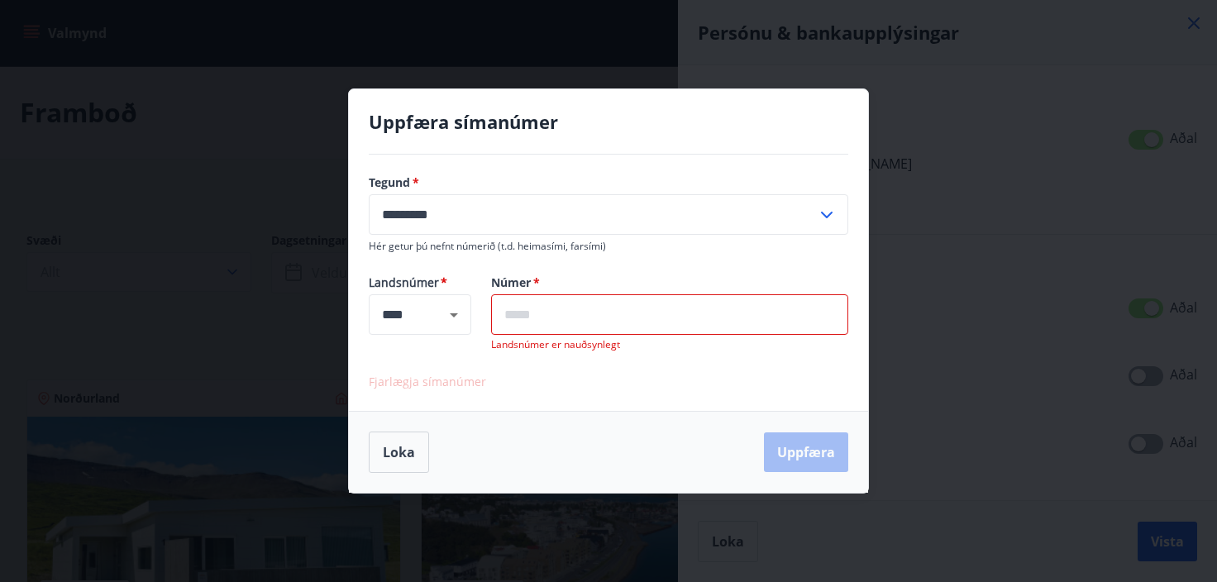
click at [541, 315] on input "text" at bounding box center [669, 314] width 357 height 40
click at [431, 313] on icon "Clear" at bounding box center [432, 315] width 10 height 10
click at [429, 383] on span "Fjarlægja símanúmer" at bounding box center [427, 382] width 117 height 16
click at [384, 447] on button "Loka" at bounding box center [399, 451] width 60 height 41
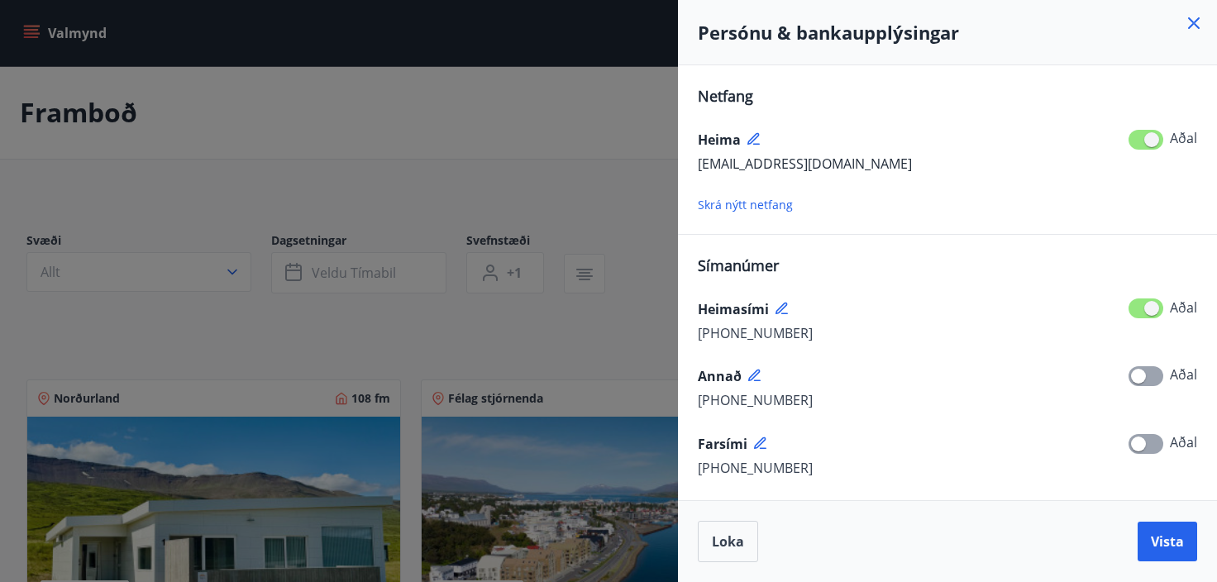
click at [752, 322] on div "+354 423-7829 Aðal" at bounding box center [947, 332] width 499 height 21
click at [783, 306] on icon at bounding box center [782, 309] width 15 height 15
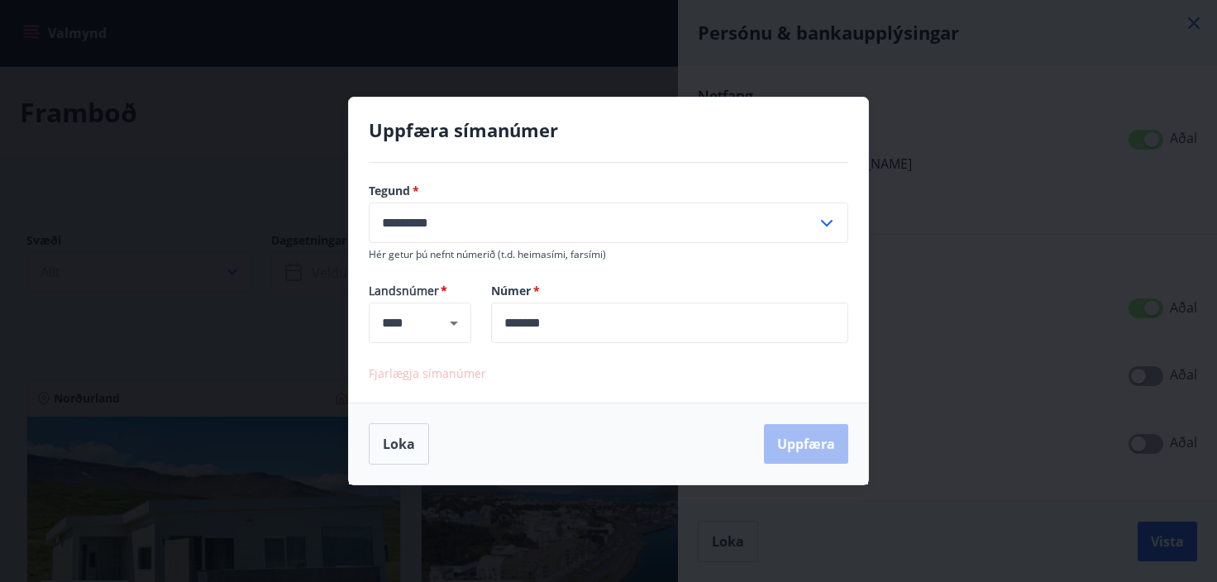
click at [458, 371] on span "Fjarlægja símanúmer" at bounding box center [427, 373] width 117 height 16
click at [830, 219] on icon at bounding box center [827, 223] width 20 height 20
click at [831, 216] on icon at bounding box center [827, 223] width 20 height 20
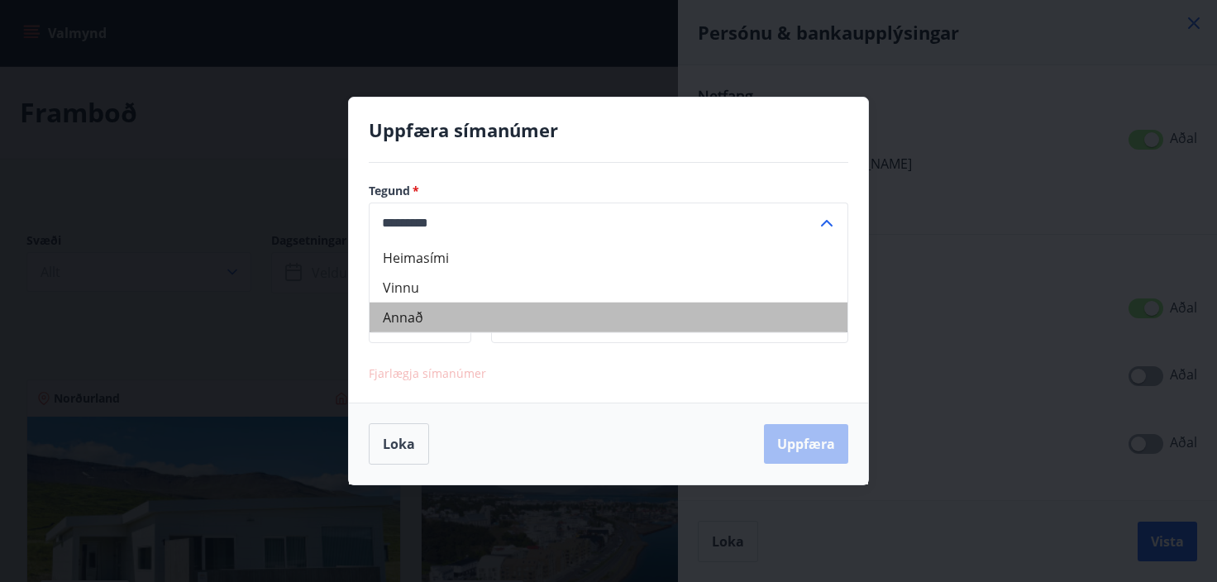
click at [404, 313] on li "Annað" at bounding box center [608, 317] width 478 height 30
type input "*****"
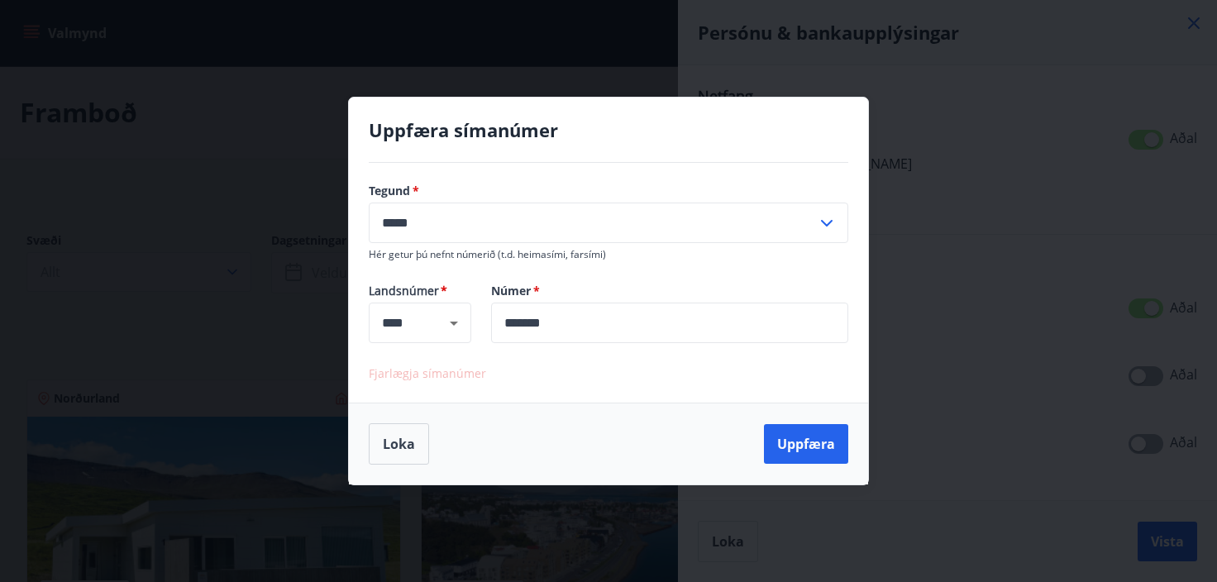
click at [438, 377] on span "Fjarlægja símanúmer" at bounding box center [427, 373] width 117 height 16
drag, startPoint x: 572, startPoint y: 312, endPoint x: 485, endPoint y: 322, distance: 87.3
click at [485, 322] on div "Númer   * ******* ​" at bounding box center [659, 313] width 377 height 60
click at [566, 311] on input "*******" at bounding box center [669, 322] width 357 height 40
click at [557, 326] on input "*******" at bounding box center [669, 322] width 357 height 40
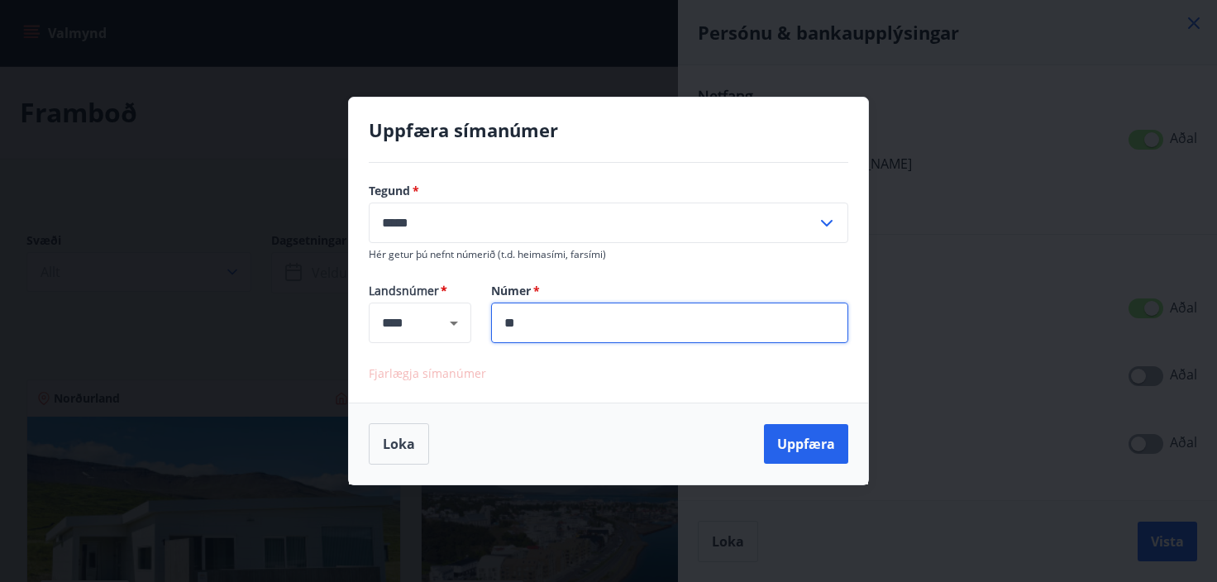
type input "*"
click at [431, 322] on icon "Clear" at bounding box center [432, 323] width 17 height 17
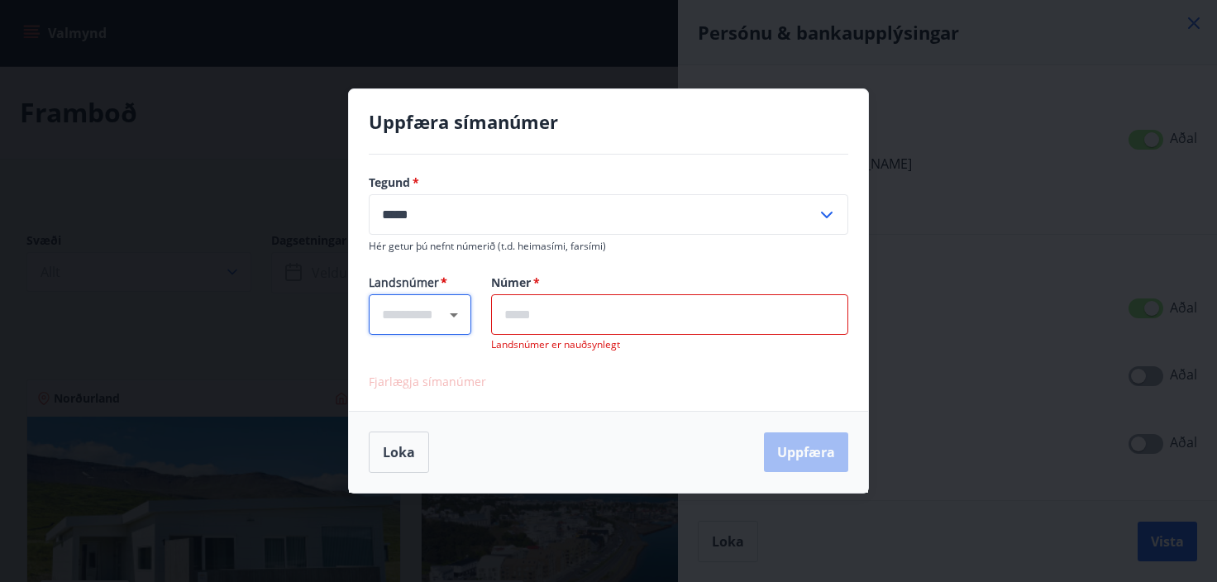
click at [828, 210] on icon at bounding box center [827, 215] width 20 height 20
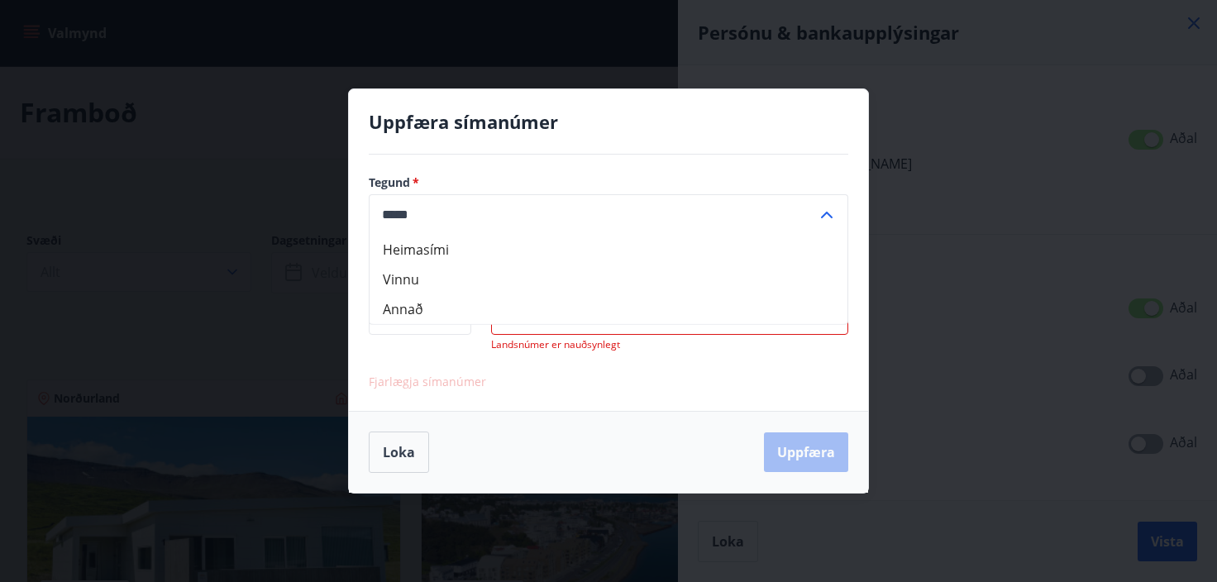
click at [395, 179] on label "Tegund   *" at bounding box center [608, 182] width 479 height 17
click at [819, 446] on div "Loka Uppfæra" at bounding box center [608, 451] width 479 height 41
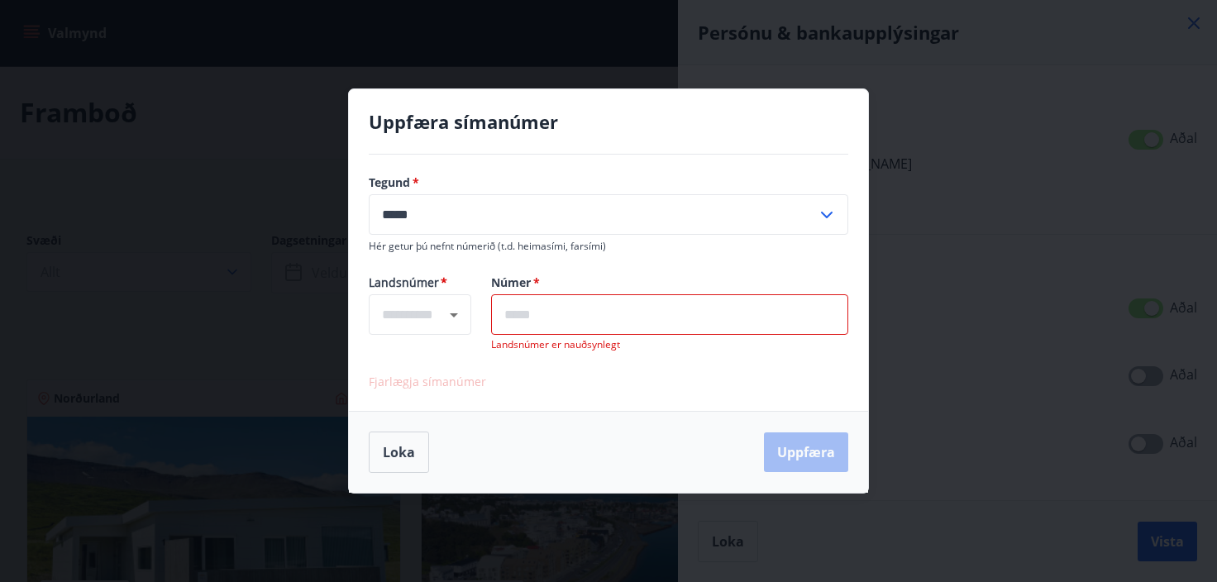
click at [817, 450] on div "Loka Uppfæra" at bounding box center [608, 451] width 479 height 41
click at [813, 455] on div "Loka Uppfæra" at bounding box center [608, 451] width 479 height 41
click at [401, 390] on div "Fjarlægja símanúmer" at bounding box center [608, 381] width 479 height 20
click at [402, 382] on span "Fjarlægja símanúmer" at bounding box center [427, 382] width 117 height 16
click at [403, 452] on button "Loka" at bounding box center [399, 451] width 60 height 41
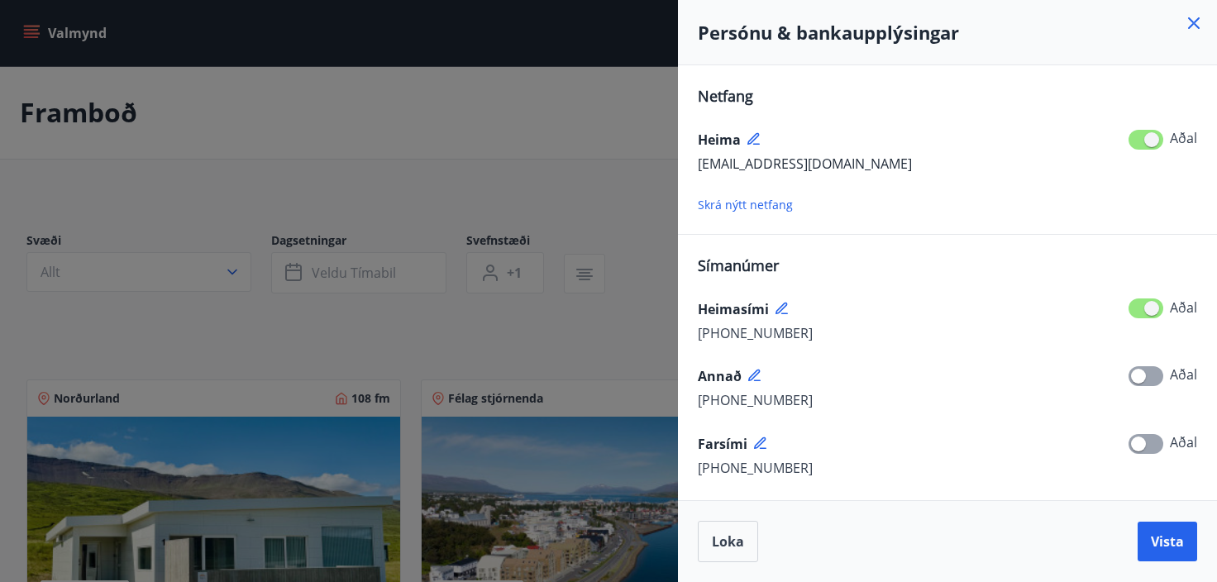
click at [1134, 306] on span at bounding box center [1145, 308] width 35 height 20
drag, startPoint x: 1150, startPoint y: 304, endPoint x: 1133, endPoint y: 308, distance: 17.8
click at [1133, 308] on span at bounding box center [1145, 308] width 35 height 20
drag, startPoint x: 751, startPoint y: 319, endPoint x: 930, endPoint y: 271, distance: 184.8
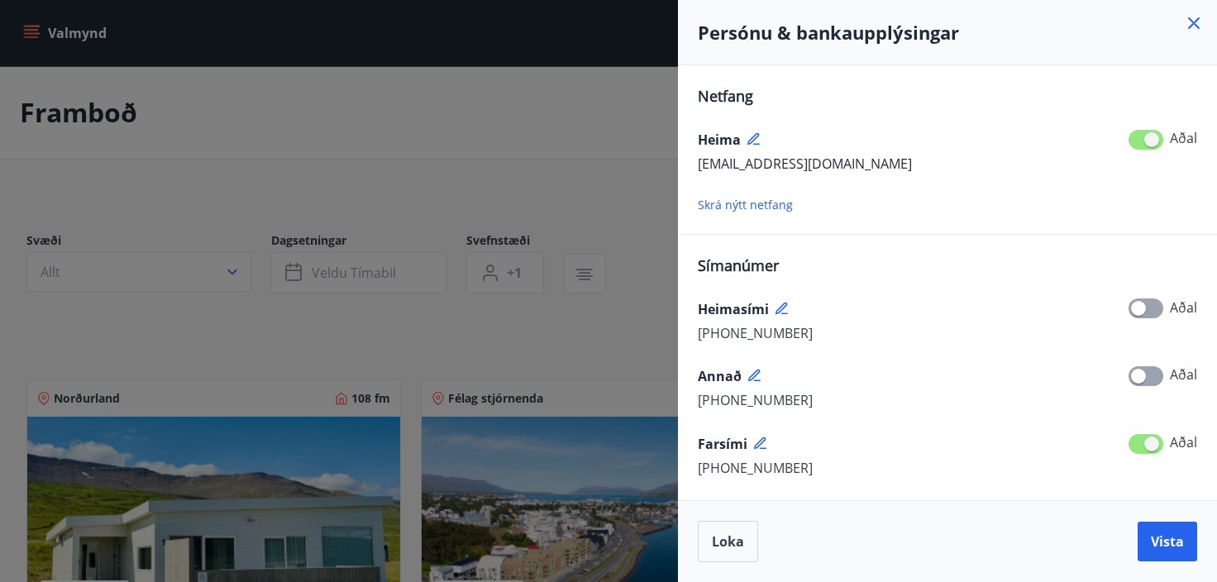
click at [780, 303] on icon at bounding box center [782, 309] width 15 height 15
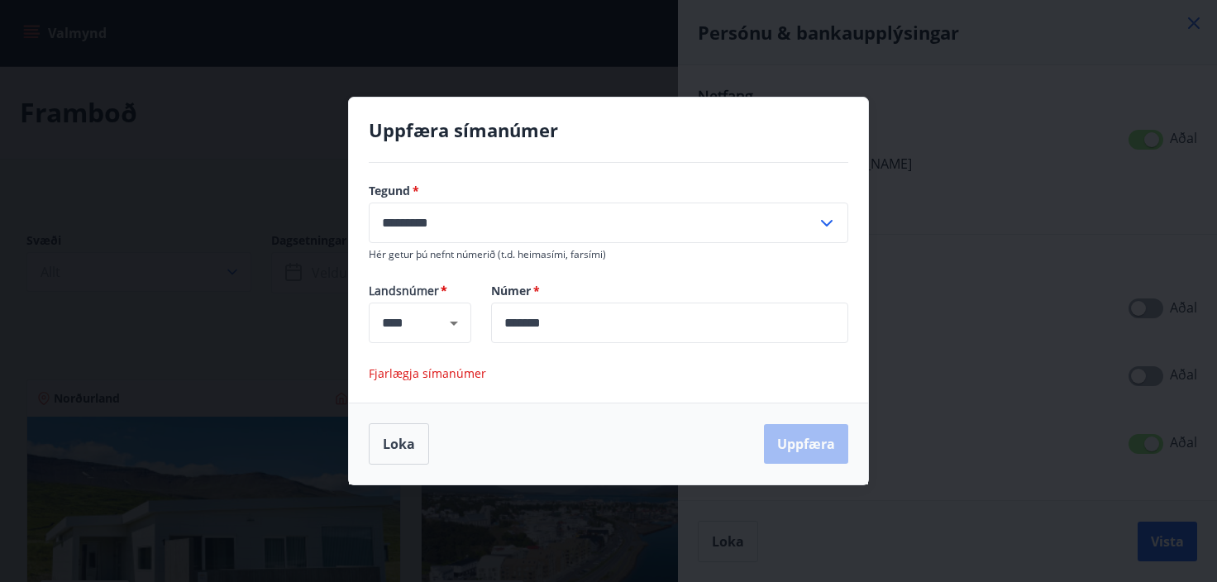
click at [414, 371] on span "Fjarlægja símanúmer" at bounding box center [427, 373] width 117 height 16
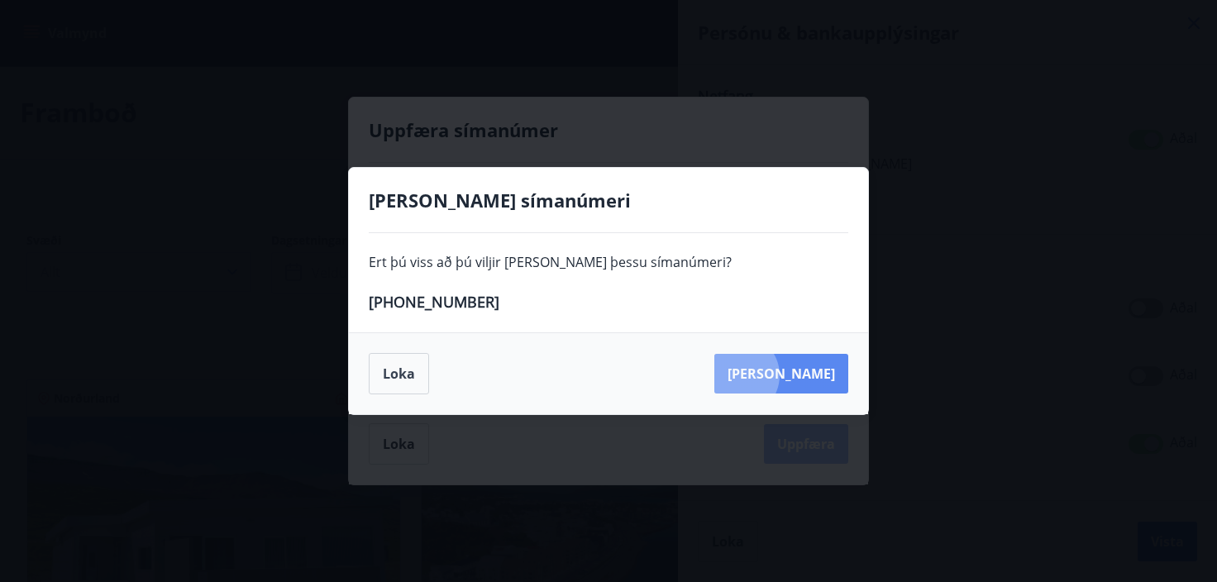
click at [814, 374] on button "Eyða" at bounding box center [781, 374] width 134 height 40
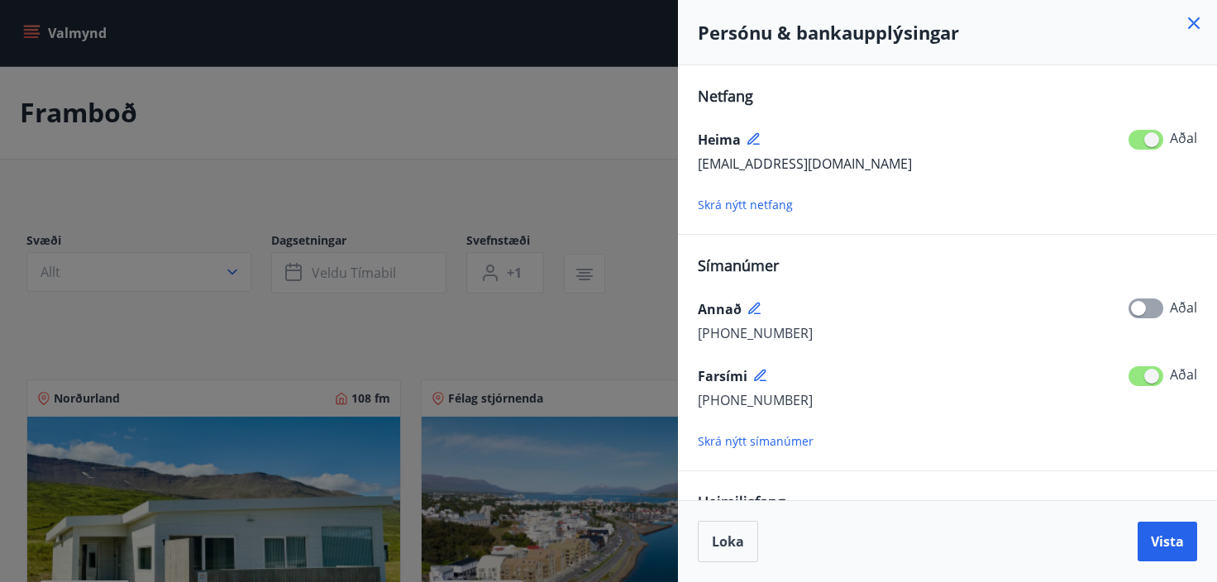
click at [754, 307] on icon at bounding box center [755, 309] width 15 height 15
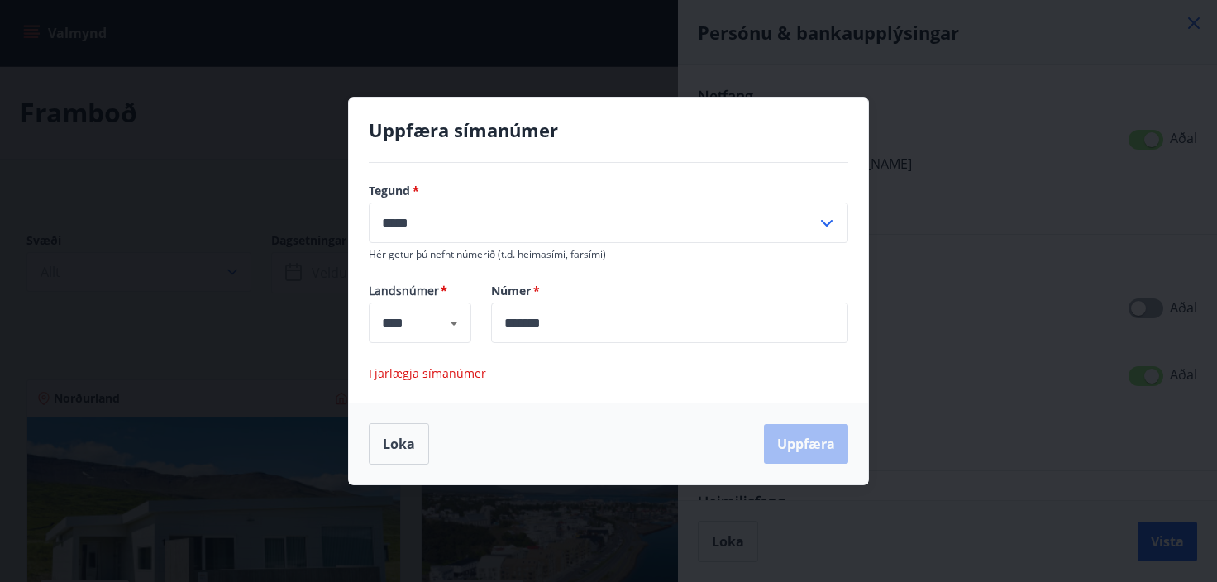
click at [442, 369] on span "Fjarlægja símanúmer" at bounding box center [427, 373] width 117 height 16
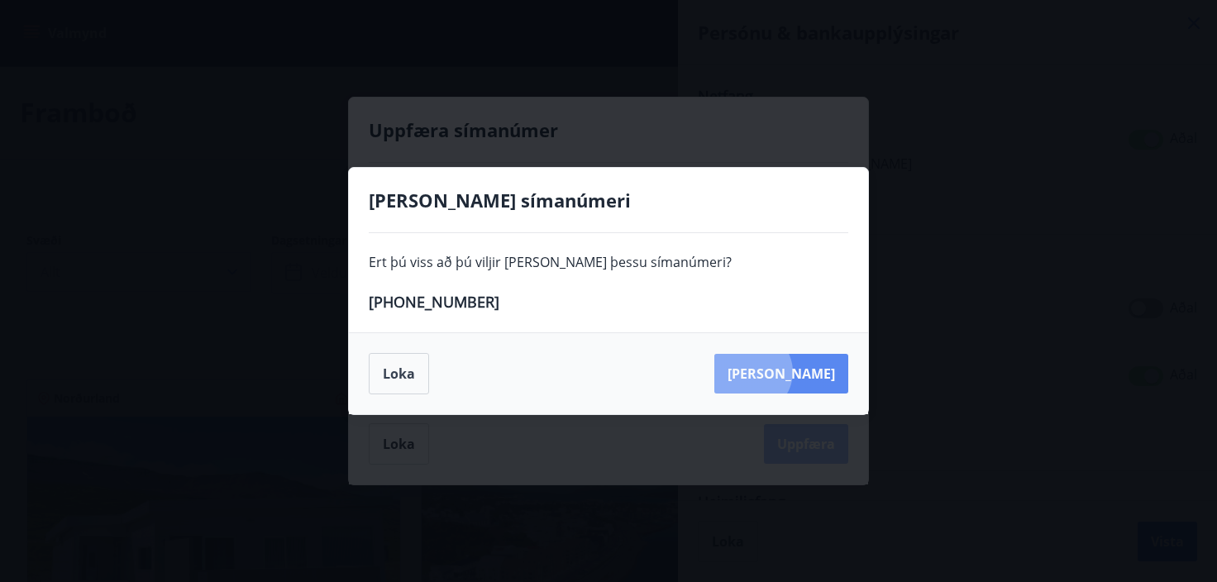
click at [827, 371] on button "Eyða" at bounding box center [781, 374] width 134 height 40
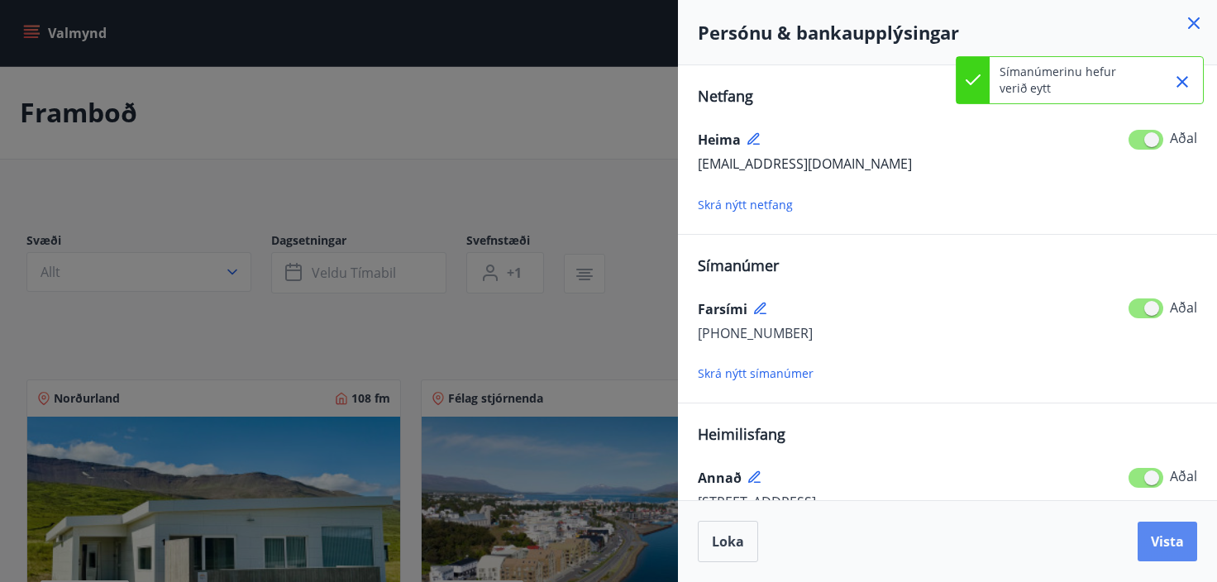
click at [1169, 538] on span "Vista" at bounding box center [1166, 541] width 33 height 18
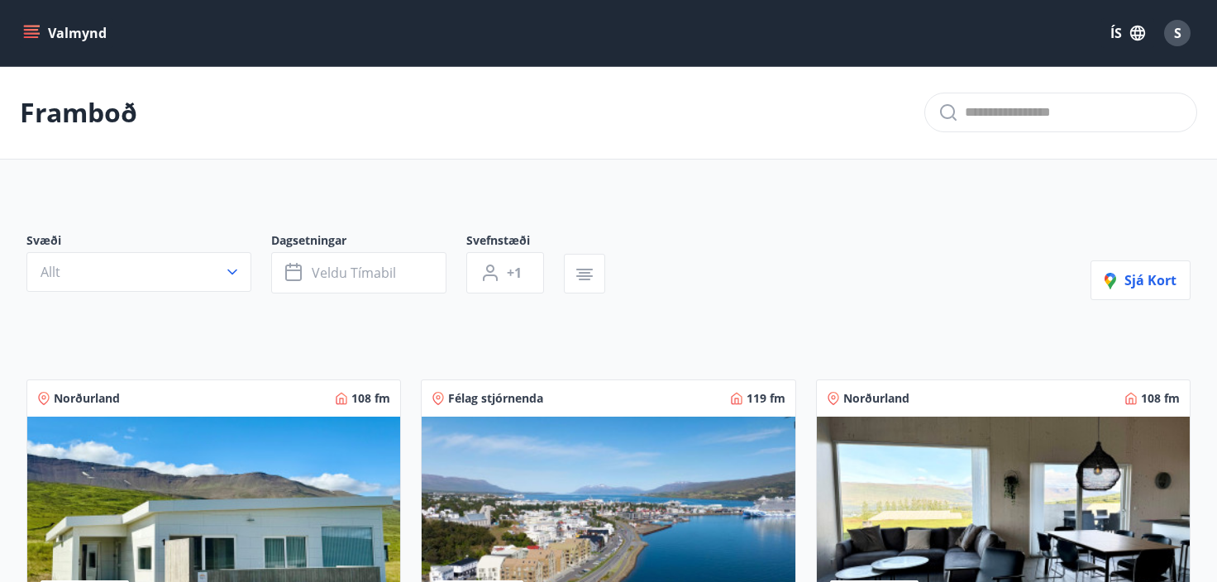
click at [37, 34] on icon "menu" at bounding box center [33, 33] width 18 height 2
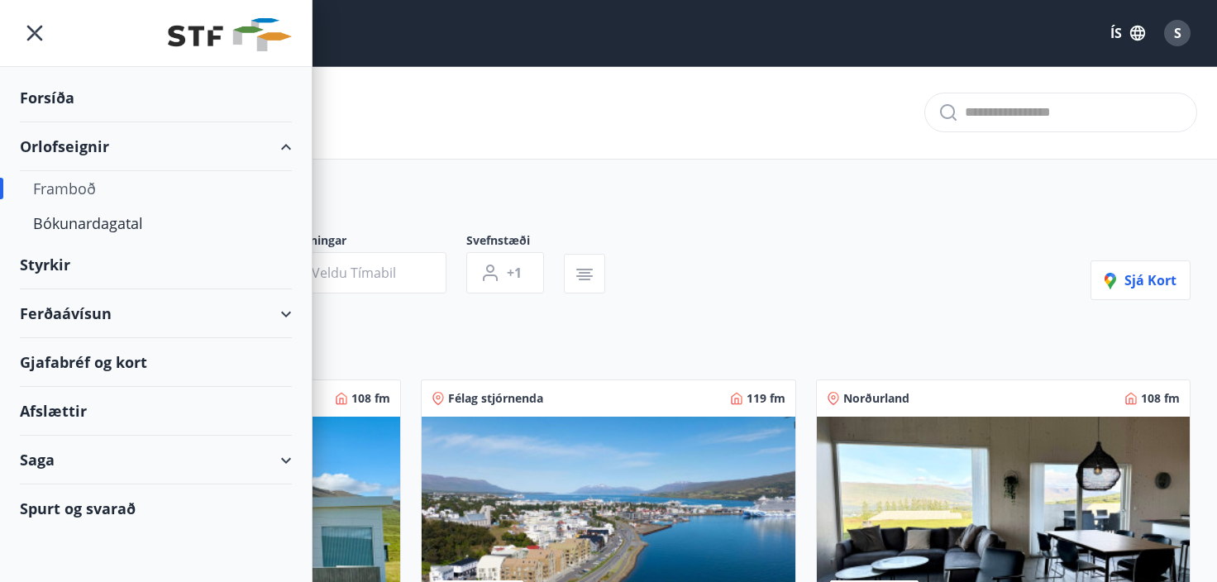
click at [71, 507] on div "Spurt og svarað" at bounding box center [156, 508] width 272 height 48
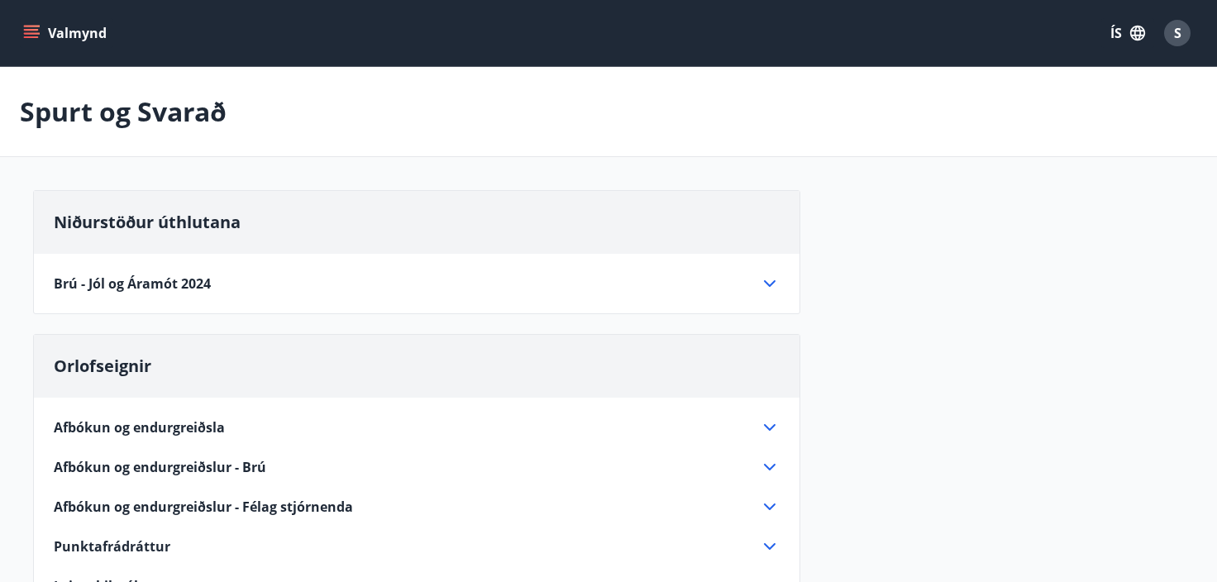
click at [1177, 31] on span "S" at bounding box center [1177, 33] width 7 height 18
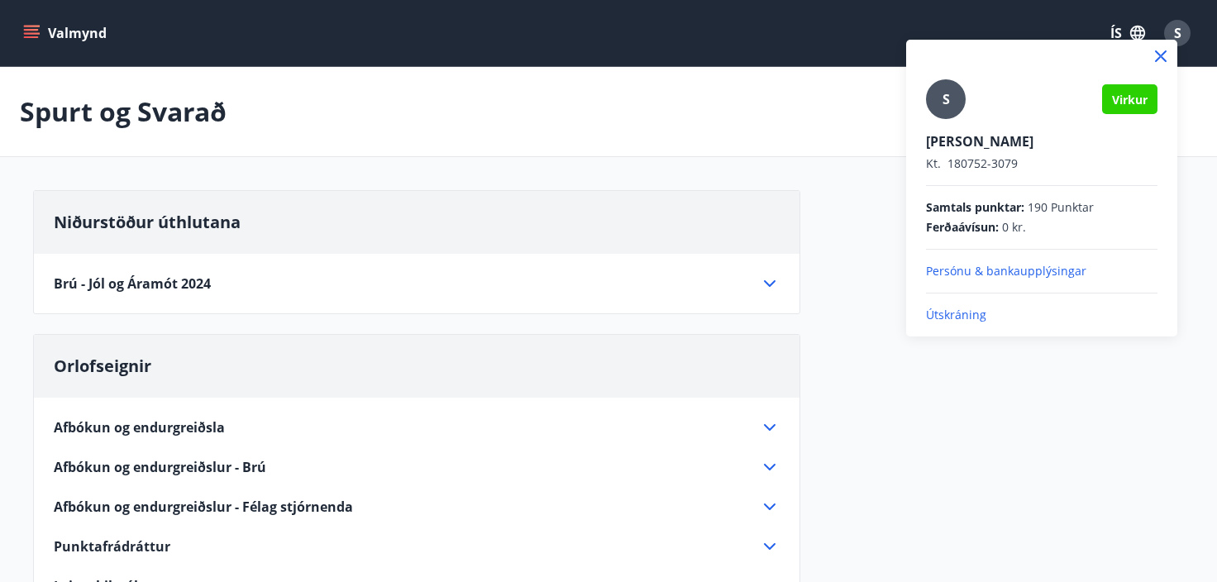
click at [967, 312] on p "Útskráning" at bounding box center [1041, 315] width 231 height 17
